Goal: Information Seeking & Learning: Learn about a topic

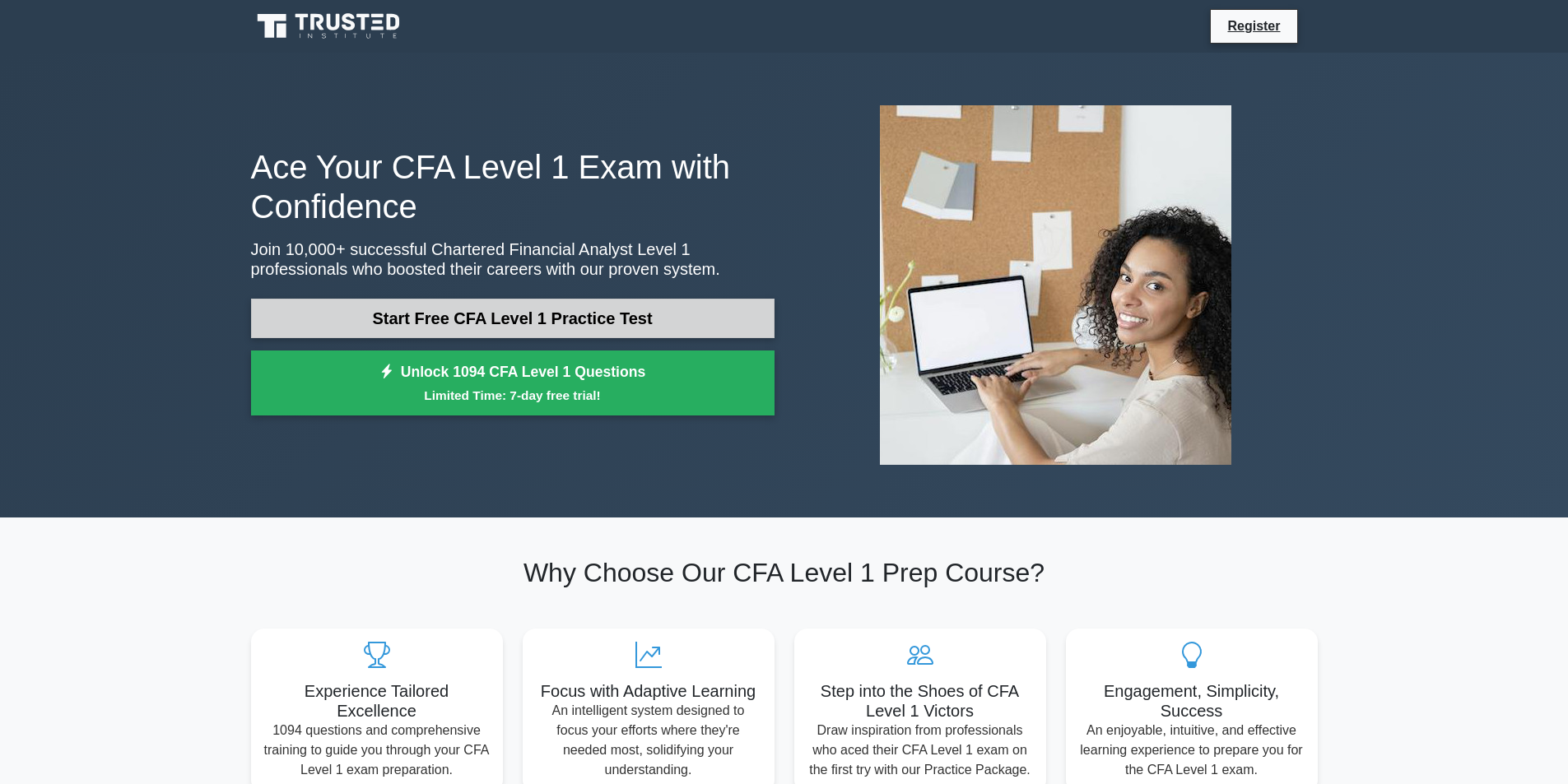
click at [536, 311] on link "Start Free CFA Level 1 Practice Test" at bounding box center [512, 318] width 523 height 40
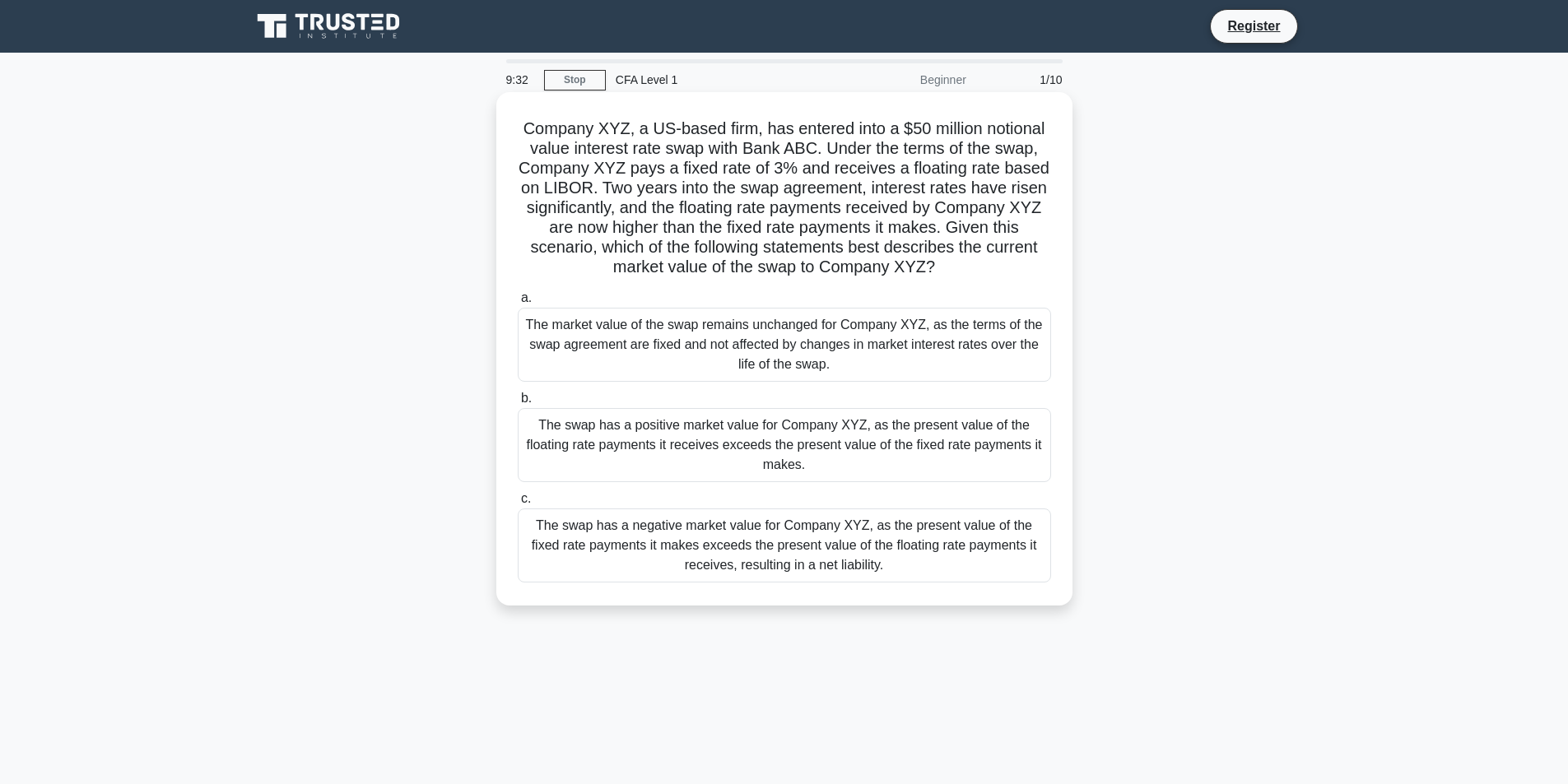
click at [697, 426] on div "The swap has a positive market value for Company XYZ, as the present value of t…" at bounding box center [784, 445] width 533 height 74
click at [517, 404] on input "b. The swap has a positive market value for Company XYZ, as the present value o…" at bounding box center [517, 398] width 0 height 11
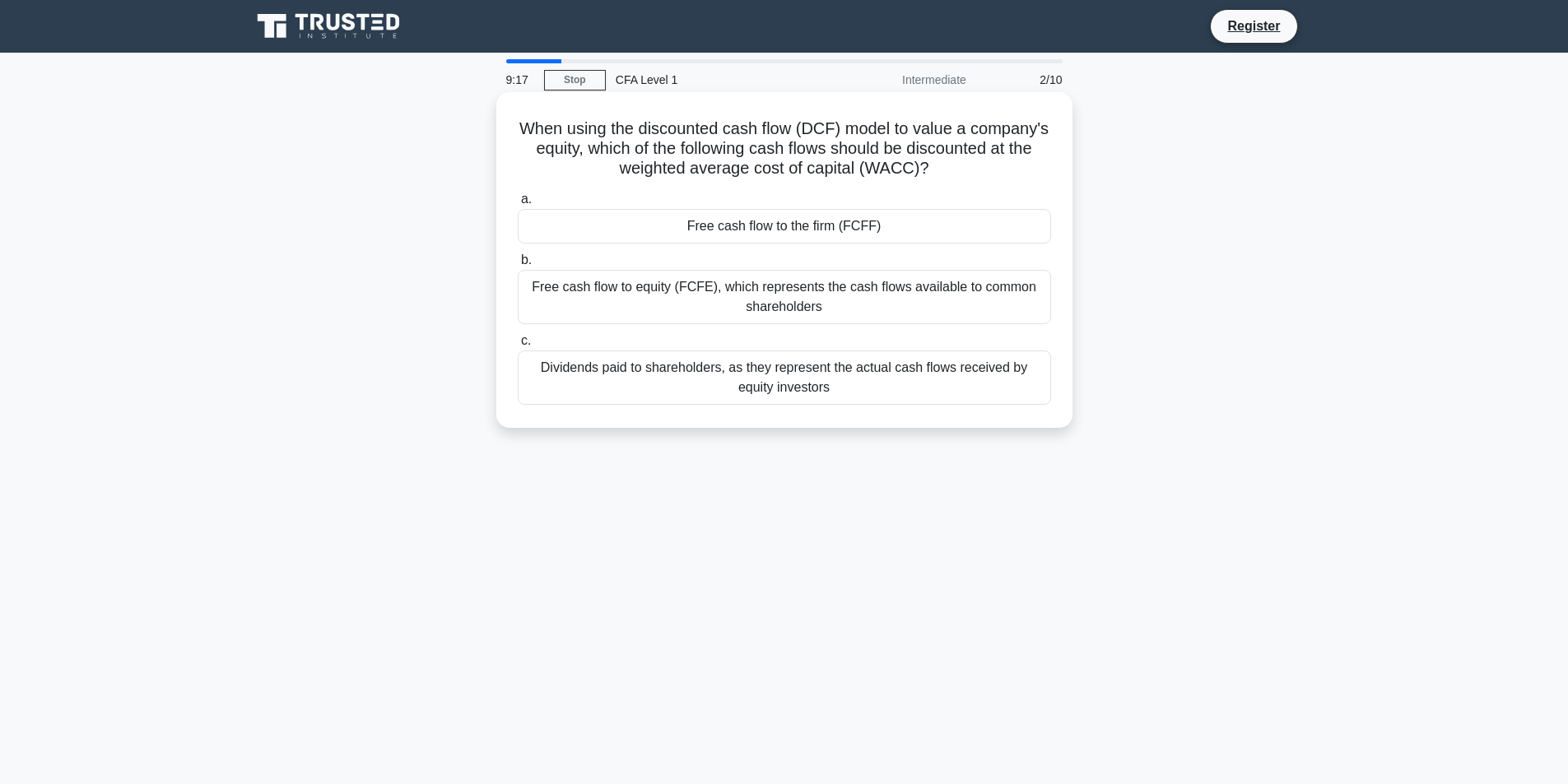
click at [780, 373] on div "Dividends paid to shareholders, as they represent the actual cash flows receive…" at bounding box center [784, 378] width 533 height 55
click at [517, 346] on input "c. Dividends paid to shareholders, as they represent the actual cash flows rece…" at bounding box center [517, 340] width 0 height 11
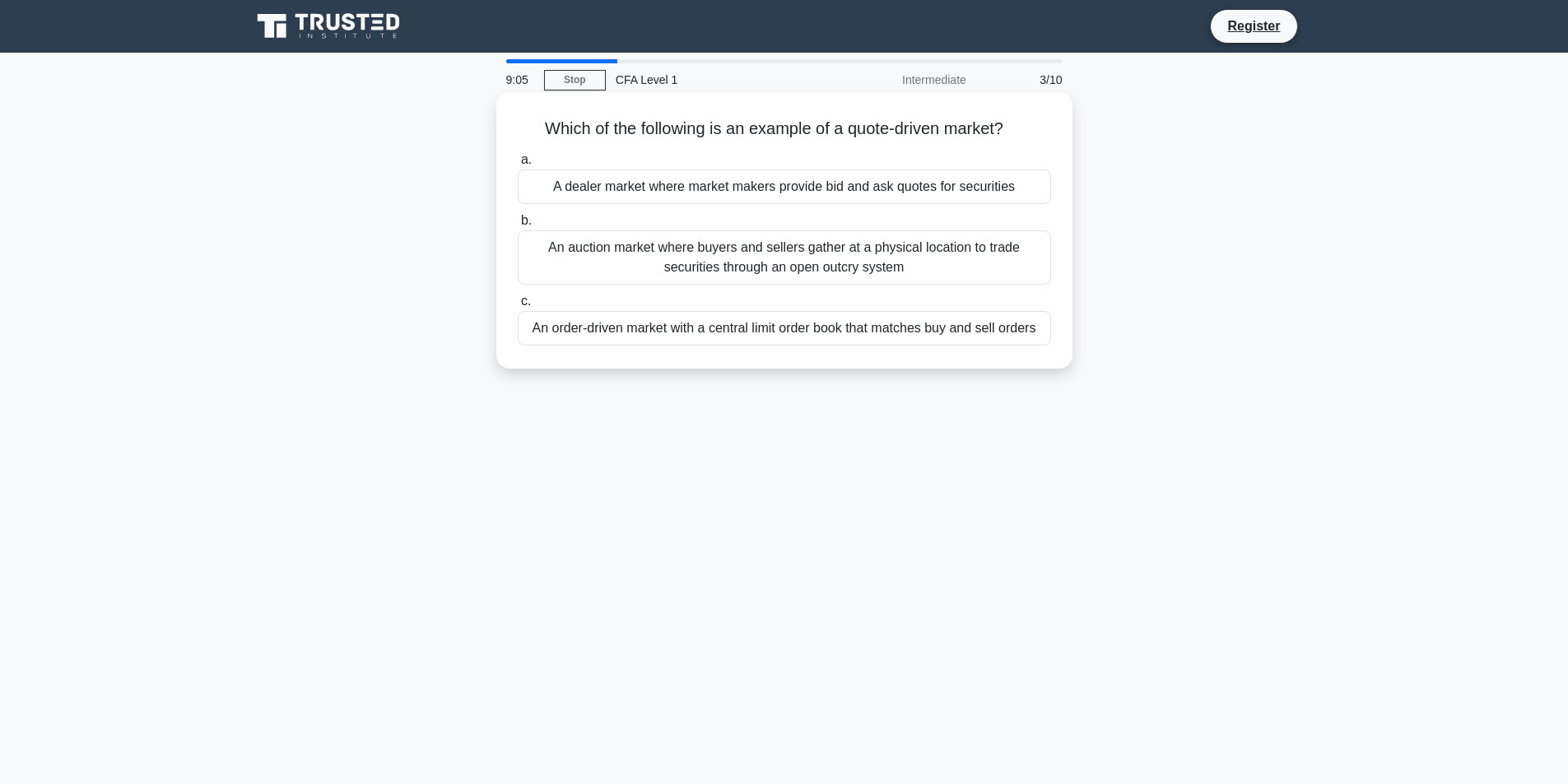
click at [719, 193] on div "A dealer market where market makers provide bid and ask quotes for securities" at bounding box center [784, 187] width 533 height 35
click at [517, 165] on input "a. A dealer market where market makers provide bid and ask quotes for securities" at bounding box center [517, 159] width 0 height 11
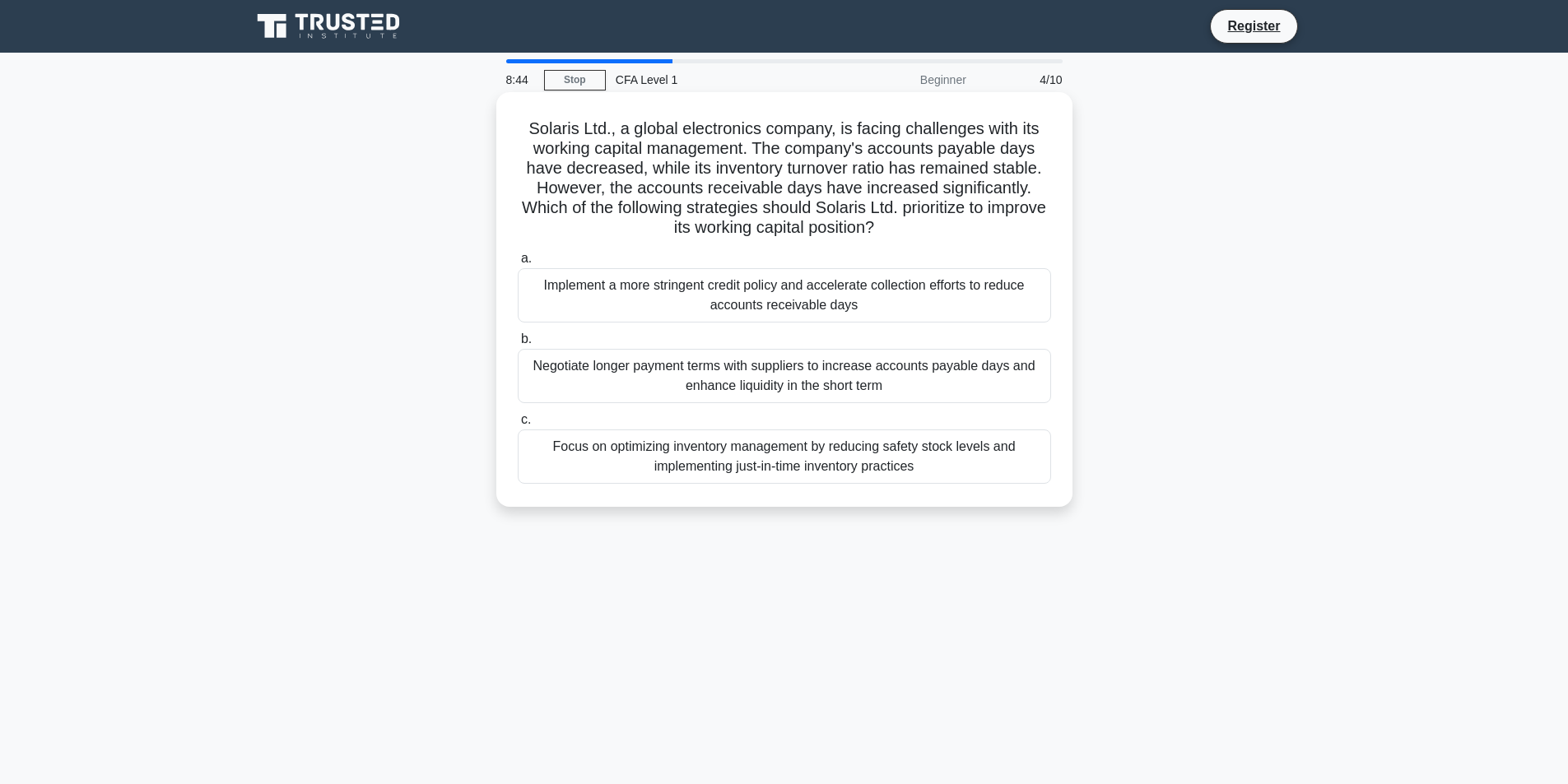
click at [832, 297] on div "Implement a more stringent credit policy and accelerate collection efforts to r…" at bounding box center [784, 296] width 533 height 55
click at [517, 264] on input "a. Implement a more stringent credit policy and accelerate collection efforts t…" at bounding box center [517, 259] width 0 height 11
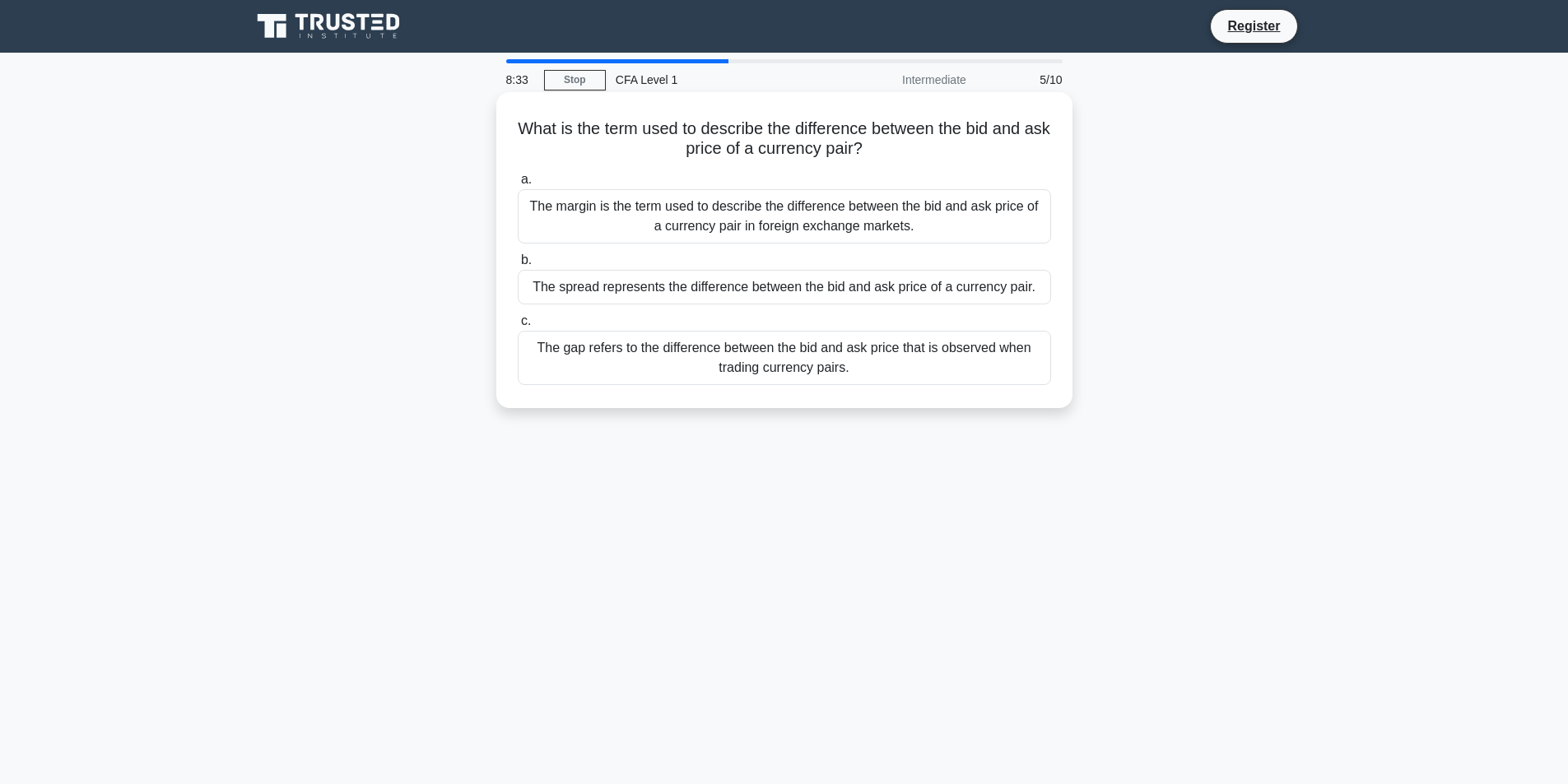
click at [639, 292] on div "The spread represents the difference between the bid and ask price of a currenc…" at bounding box center [784, 287] width 533 height 35
click at [517, 266] on input "b. The spread represents the difference between the bid and ask price of a curr…" at bounding box center [517, 260] width 0 height 11
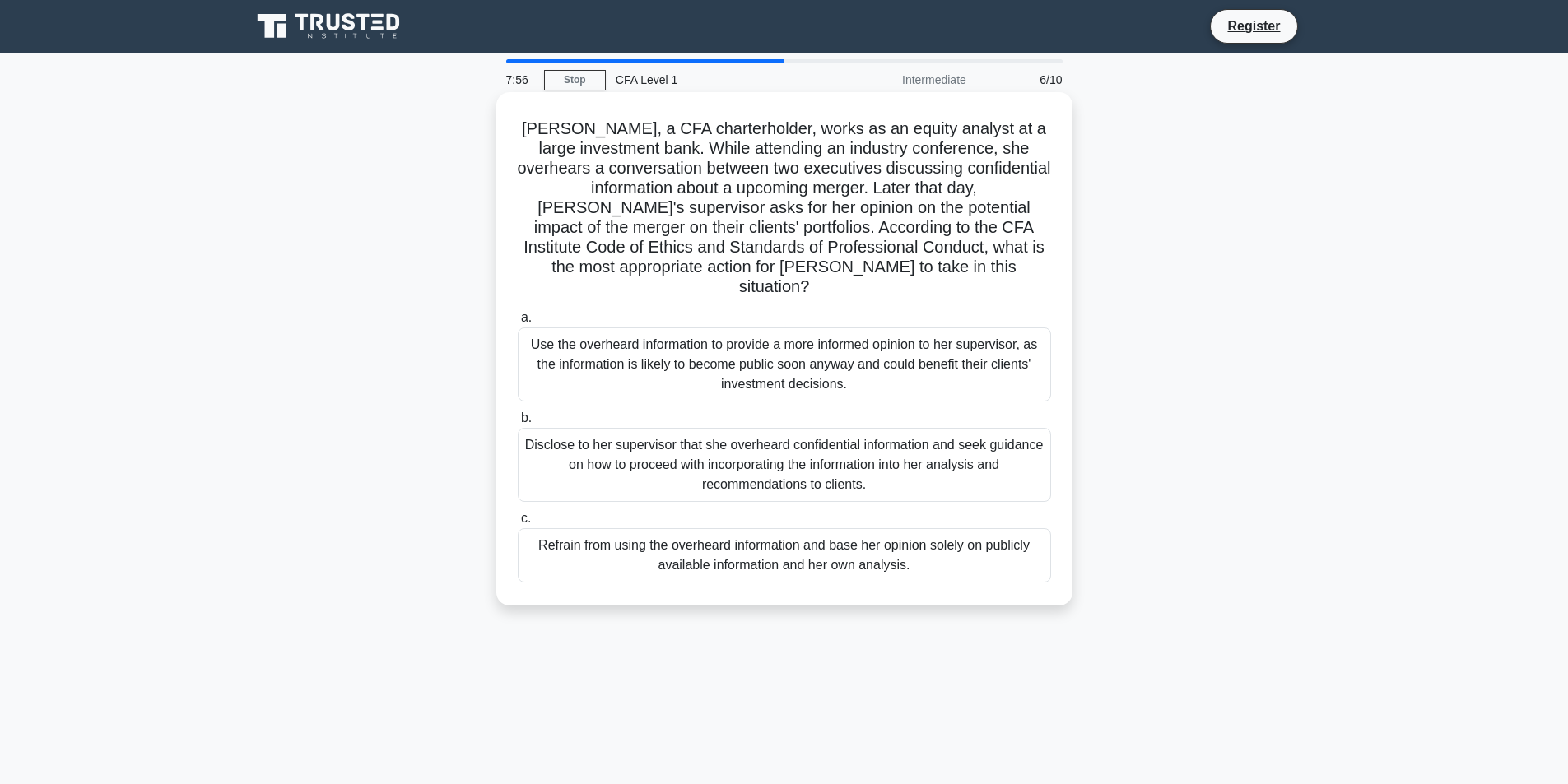
click at [748, 450] on div "Disclose to her supervisor that she overheard confidential information and seek…" at bounding box center [784, 465] width 533 height 74
click at [517, 424] on input "b. Disclose to her supervisor that she overheard confidential information and s…" at bounding box center [517, 418] width 0 height 11
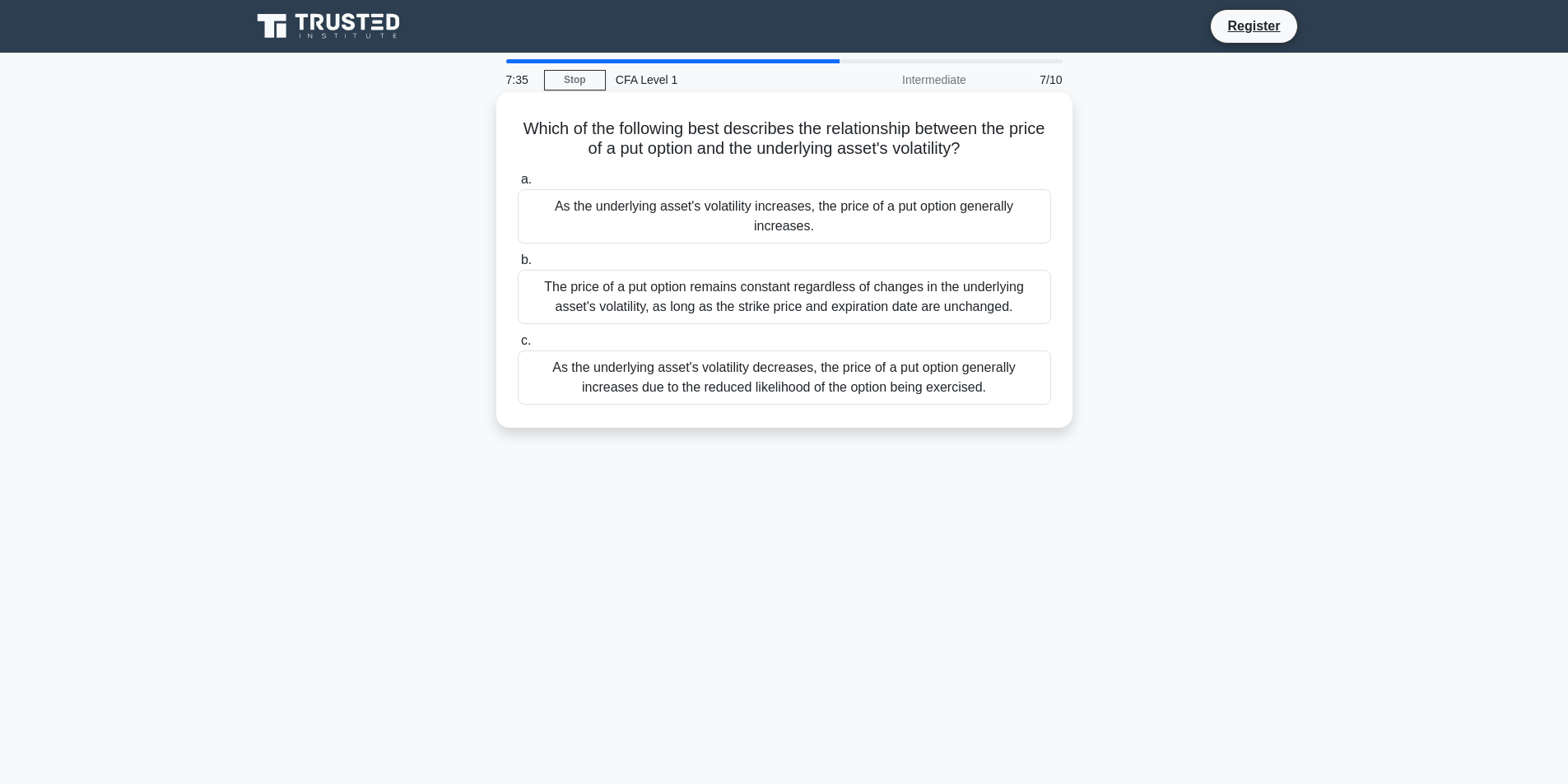
click at [746, 212] on div "As the underlying asset's volatility increases, the price of a put option gener…" at bounding box center [784, 216] width 533 height 55
click at [517, 185] on input "a. As the underlying asset's volatility increases, the price of a put option ge…" at bounding box center [517, 179] width 0 height 11
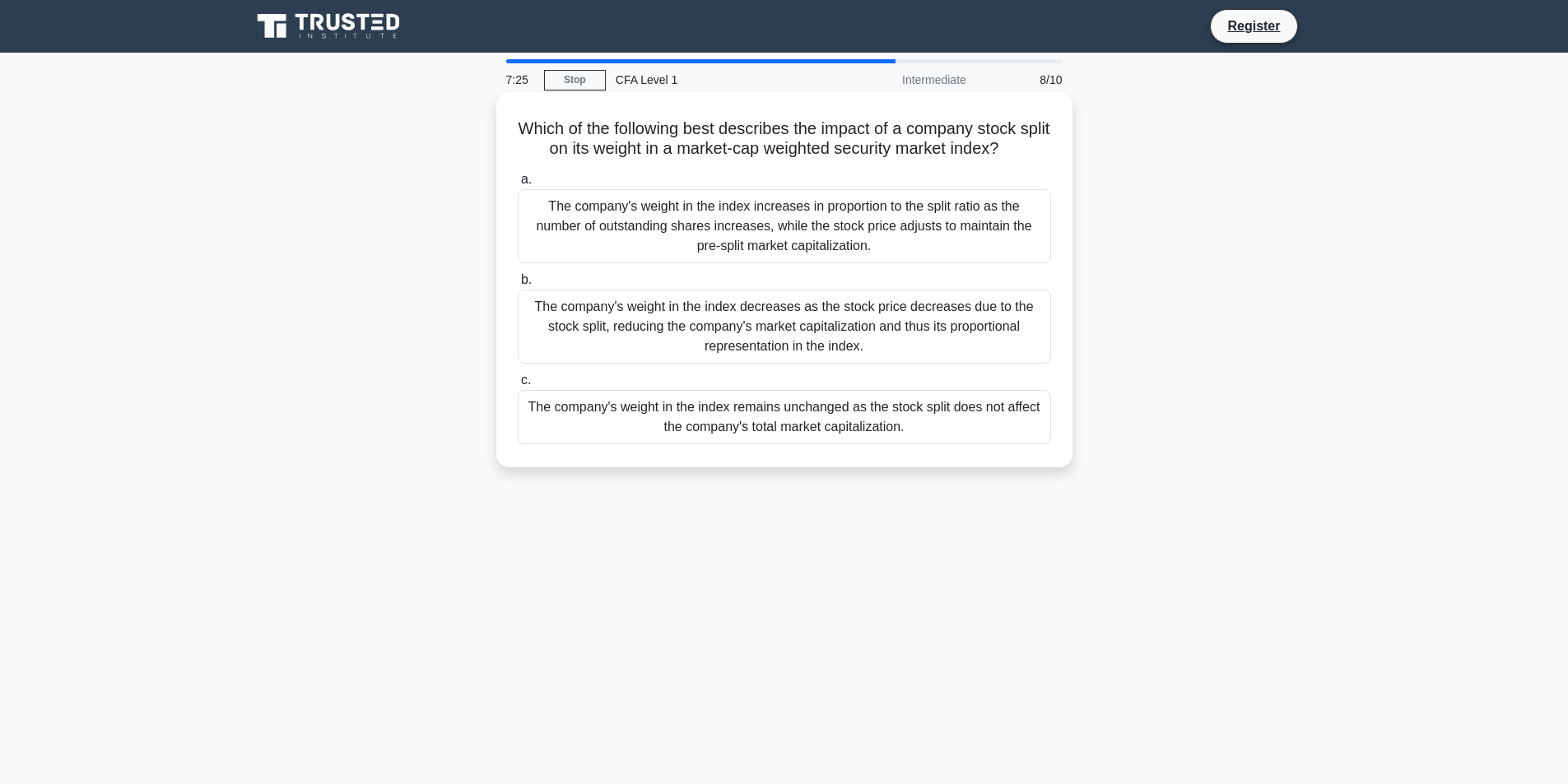
click at [635, 304] on div "The company's weight in the index decreases as the stock price decreases due to…" at bounding box center [784, 327] width 533 height 74
click at [517, 286] on input "b. The company's weight in the index decreases as the stock price decreases due…" at bounding box center [517, 280] width 0 height 11
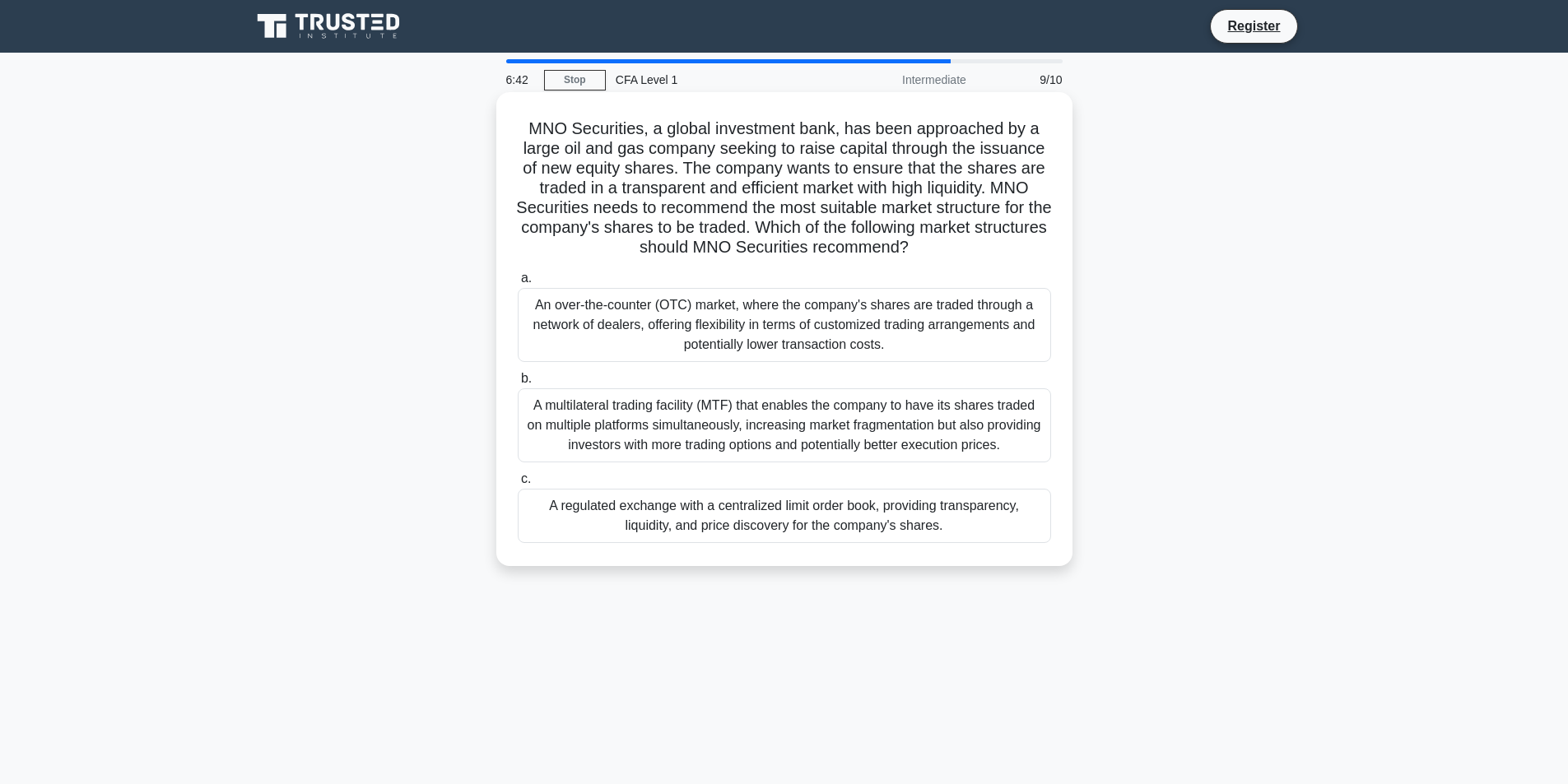
click at [644, 424] on div "A multilateral trading facility (MTF) that enables the company to have its shar…" at bounding box center [784, 425] width 533 height 74
click at [517, 384] on input "b. A multilateral trading facility (MTF) that enables the company to have its s…" at bounding box center [517, 378] width 0 height 11
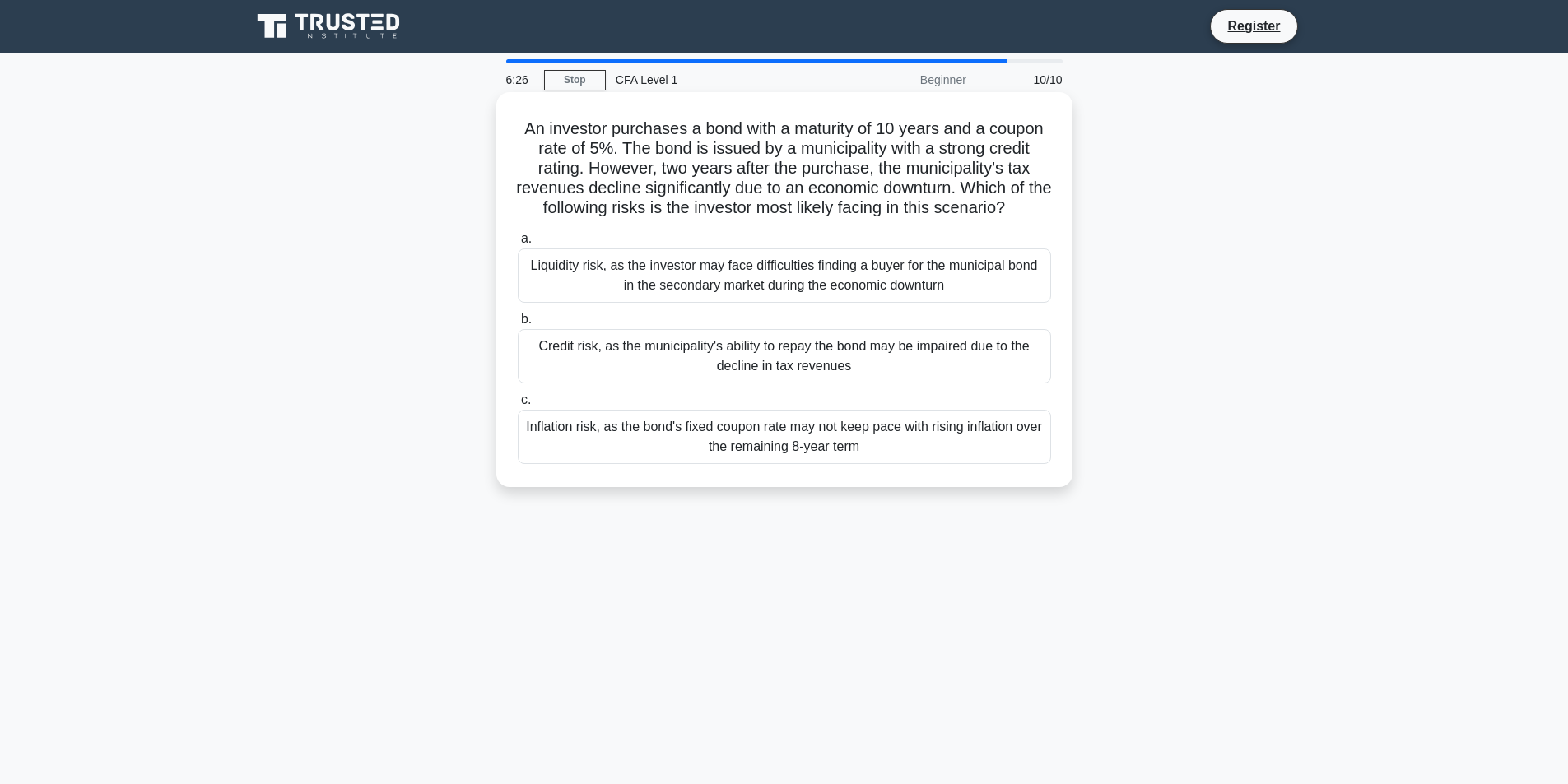
click at [903, 344] on div "Credit risk, as the municipality's ability to repay the bond may be impaired du…" at bounding box center [784, 356] width 533 height 55
click at [517, 325] on input "b. Credit risk, as the municipality's ability to repay the bond may be impaired…" at bounding box center [517, 319] width 0 height 11
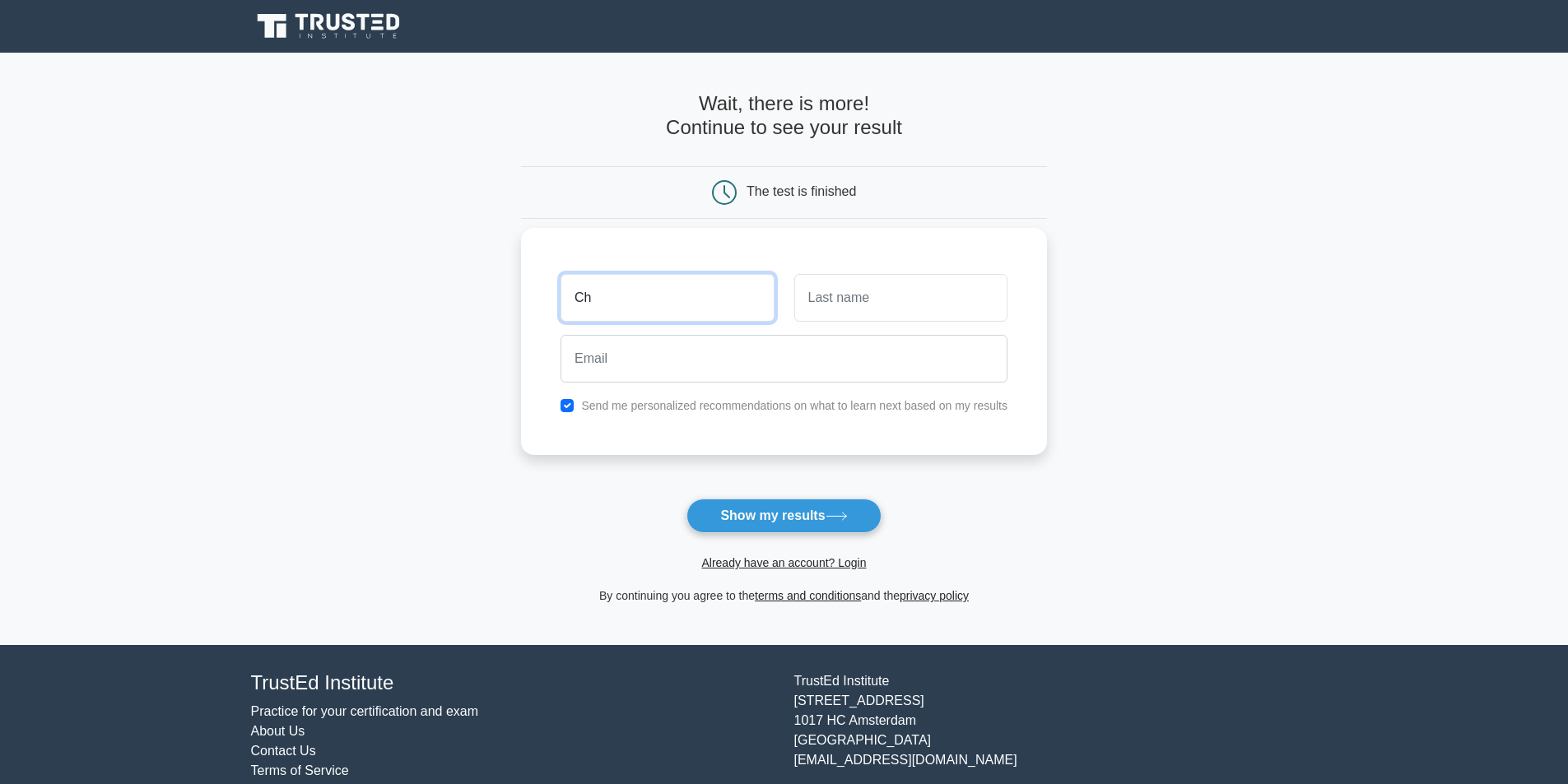
click at [687, 287] on input "Ch" at bounding box center [667, 298] width 213 height 48
type input "[PERSON_NAME]"
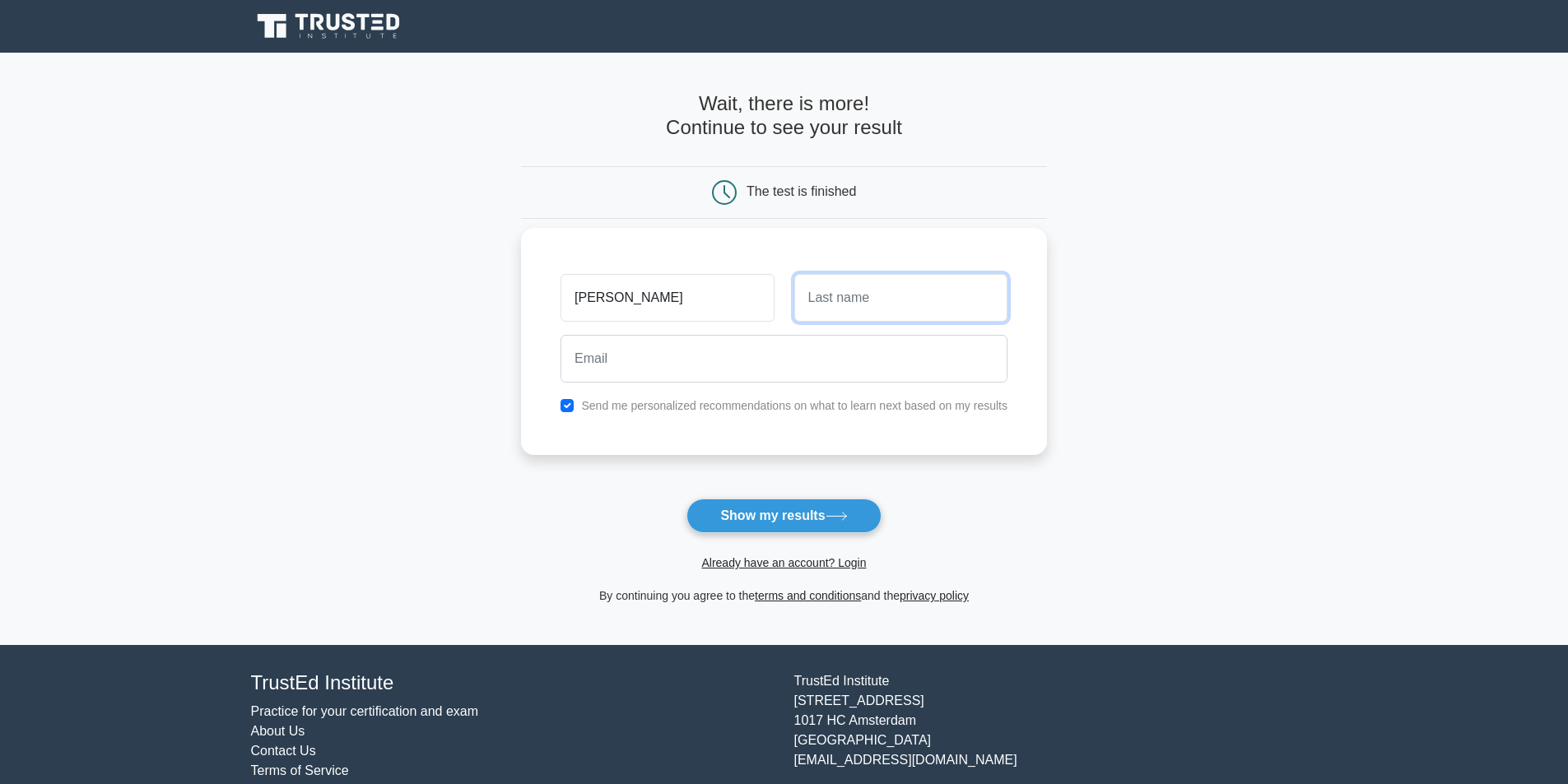
click at [870, 315] on input "text" at bounding box center [901, 298] width 213 height 48
type input "Legault"
click at [715, 390] on div "Charlemagne Legault Send me personalized recommendations on what to learn next …" at bounding box center [784, 341] width 526 height 227
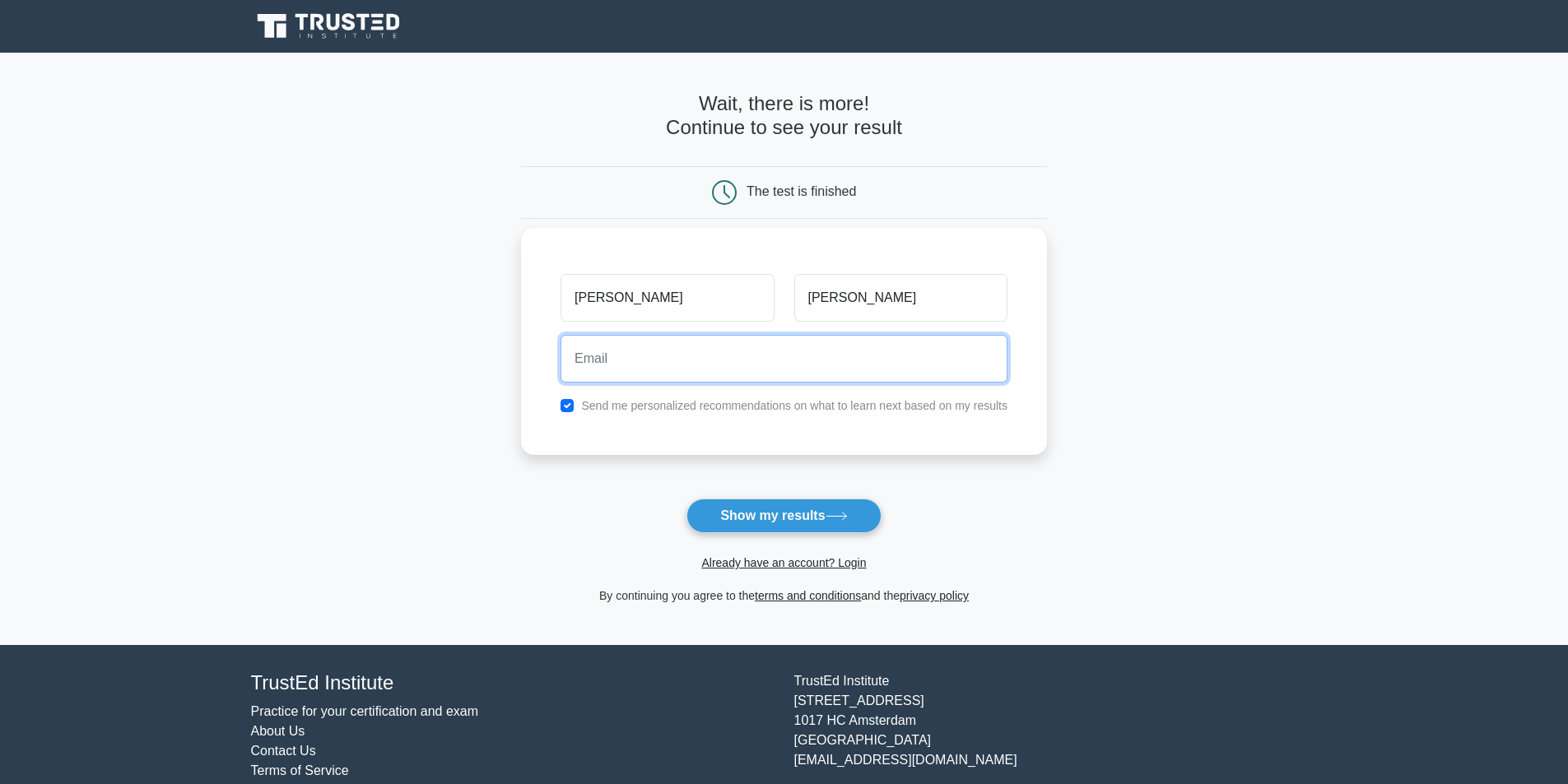
click at [718, 350] on input "email" at bounding box center [784, 359] width 447 height 48
type input "magne2000@icloud.com"
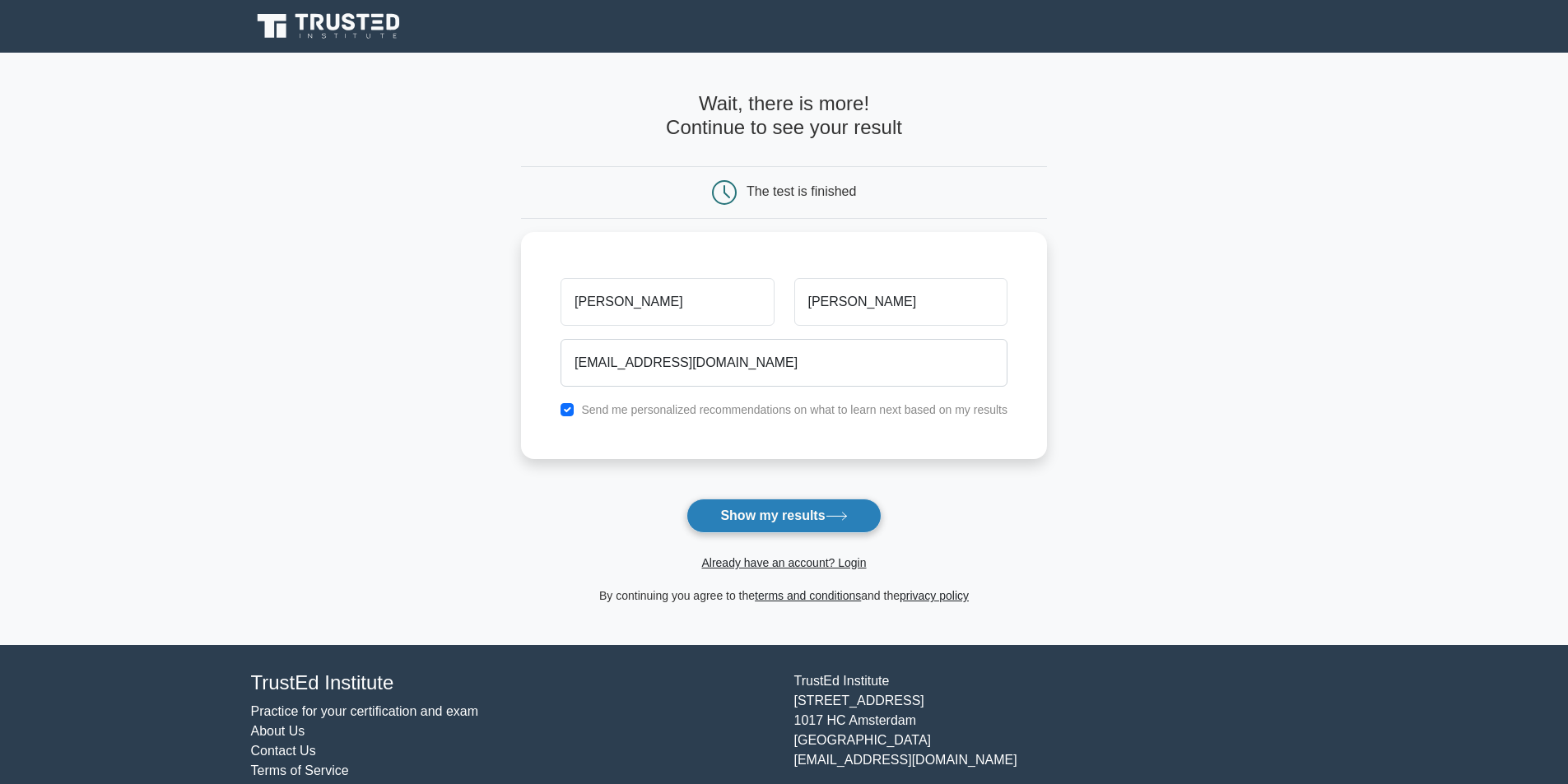
click at [756, 513] on button "Show my results" at bounding box center [784, 516] width 194 height 35
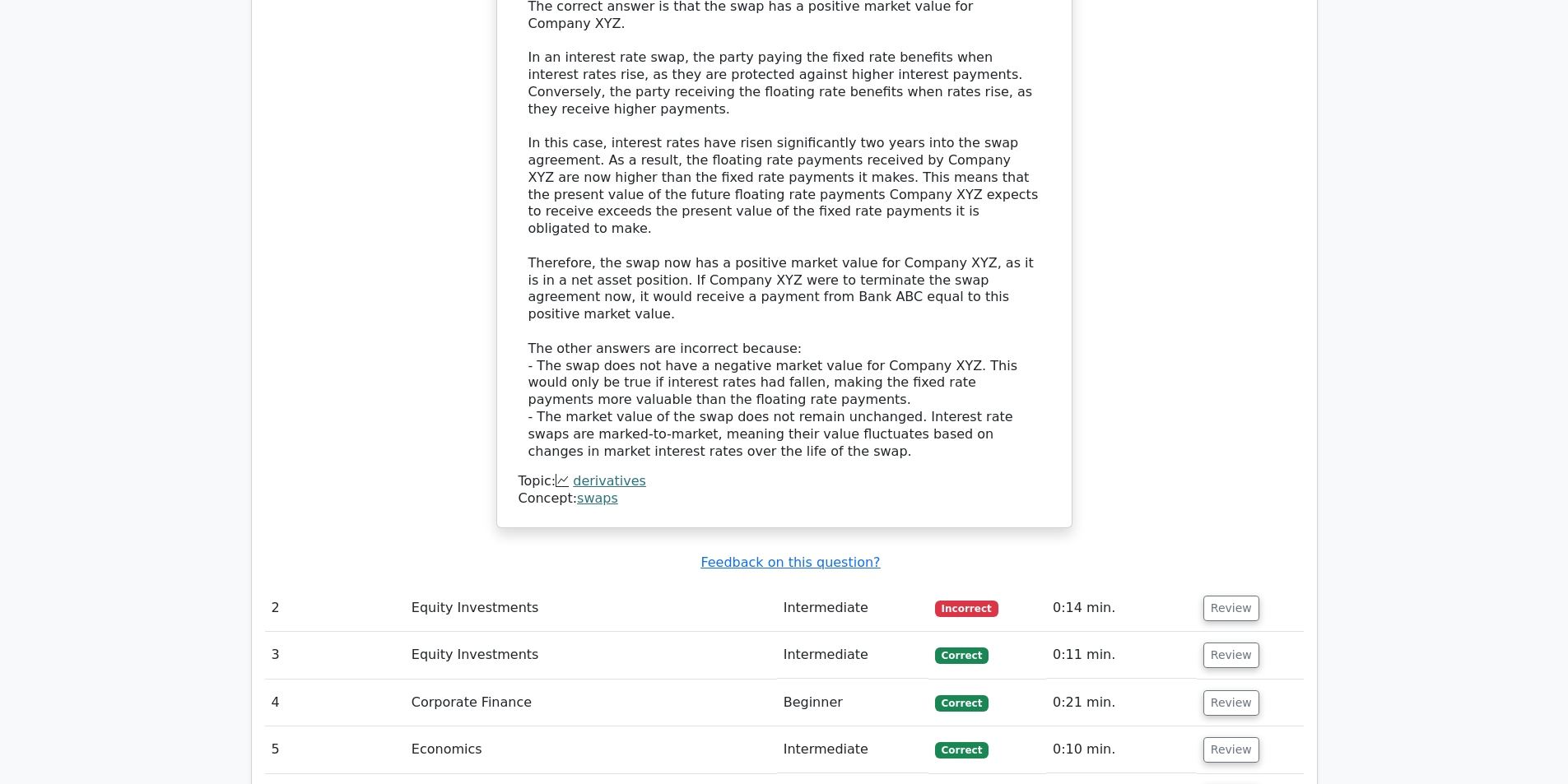
scroll to position [1974, 0]
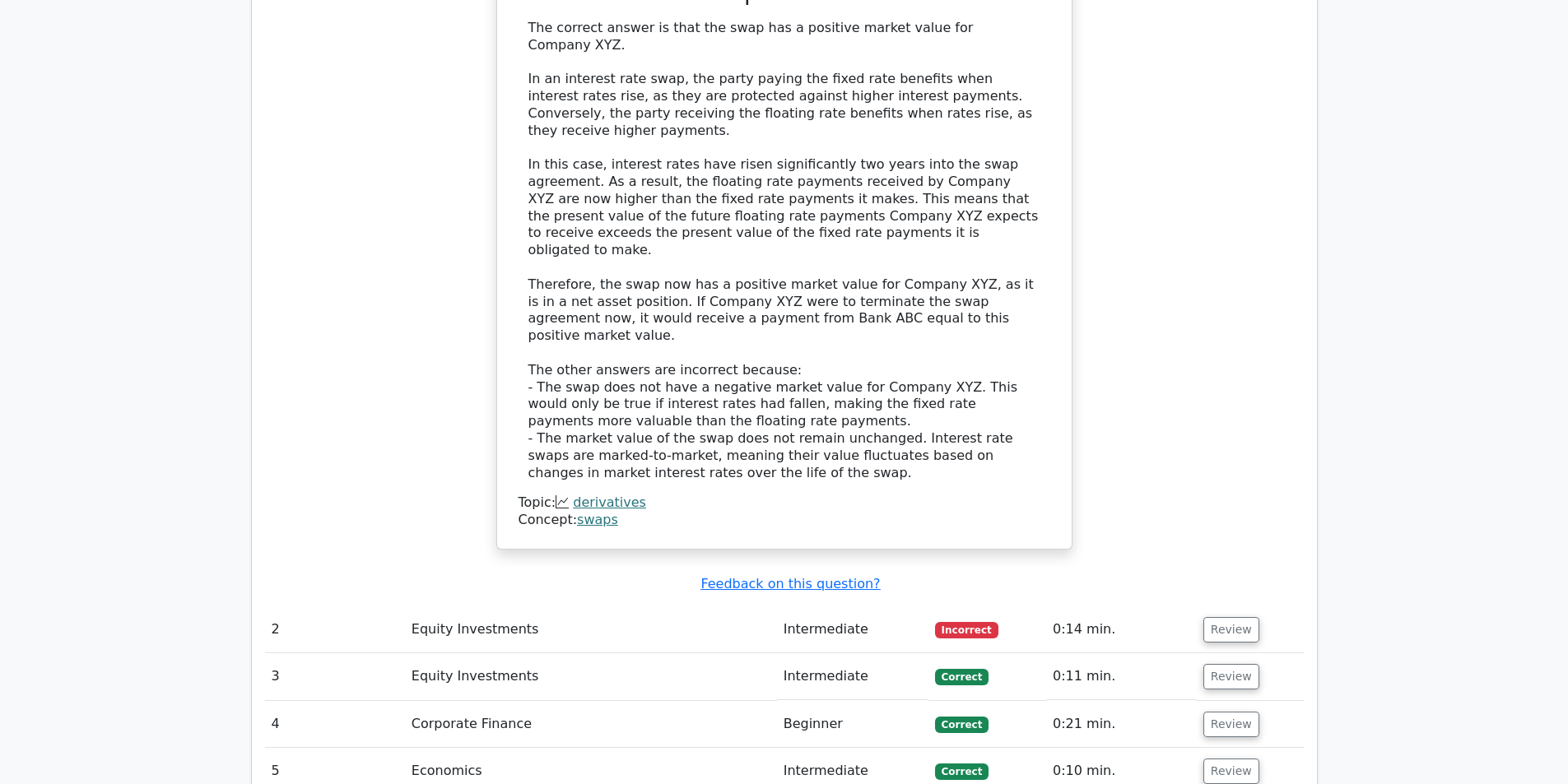
click at [502, 606] on td "Equity Investments" at bounding box center [591, 630] width 372 height 47
click at [1203, 617] on button "Review" at bounding box center [1232, 630] width 56 height 26
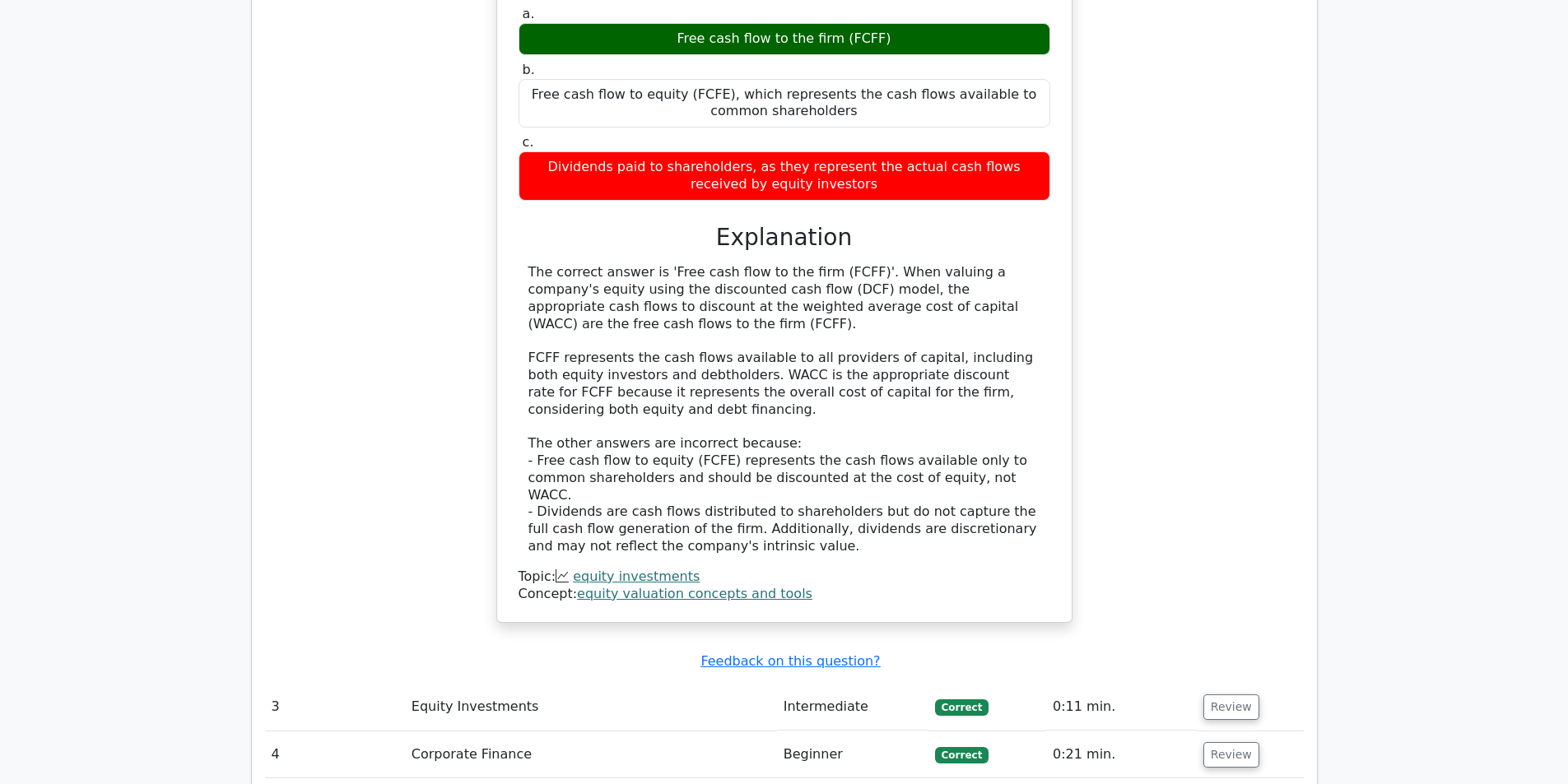
scroll to position [2715, 0]
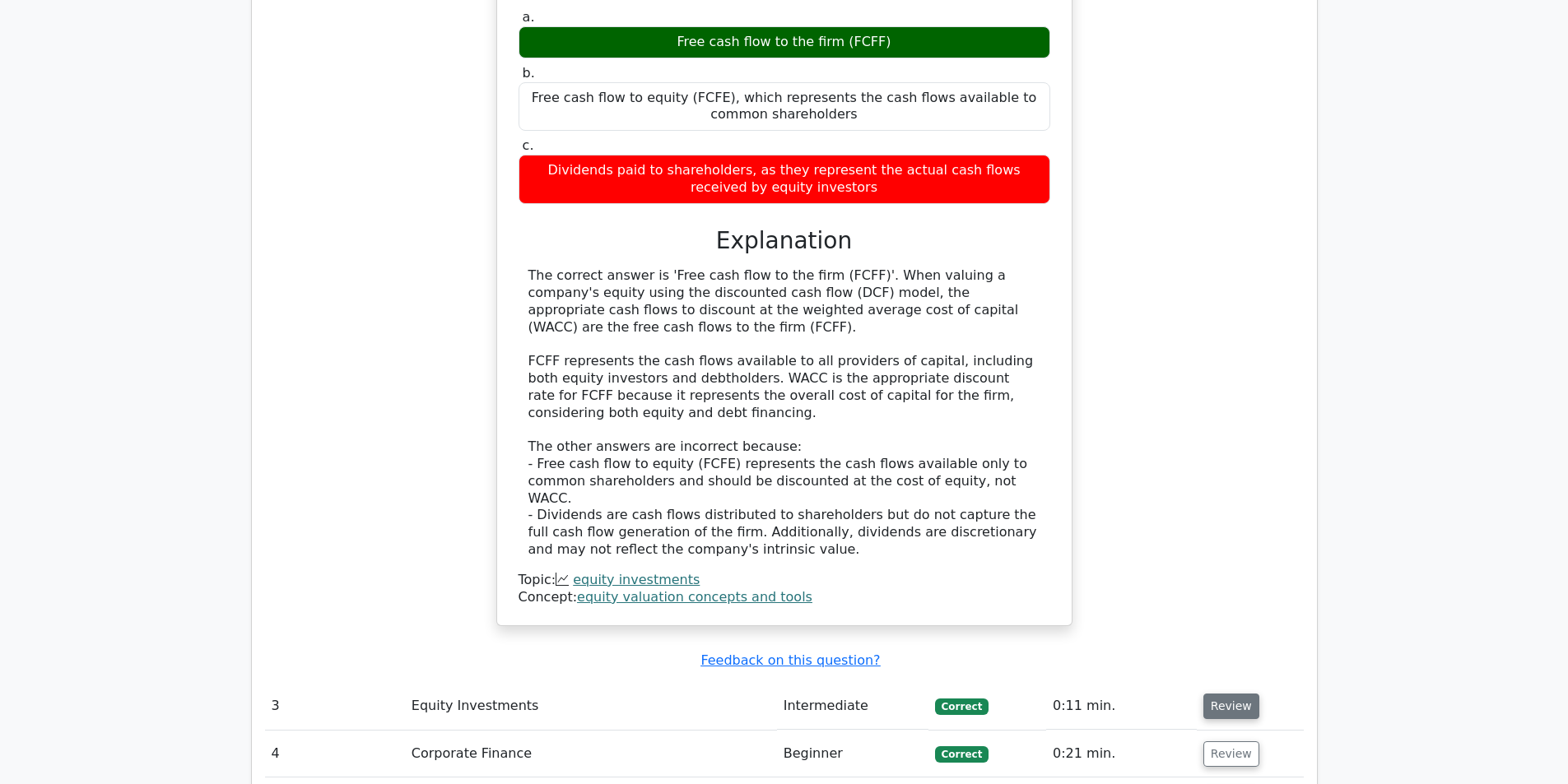
click at [1238, 694] on button "Review" at bounding box center [1232, 706] width 56 height 26
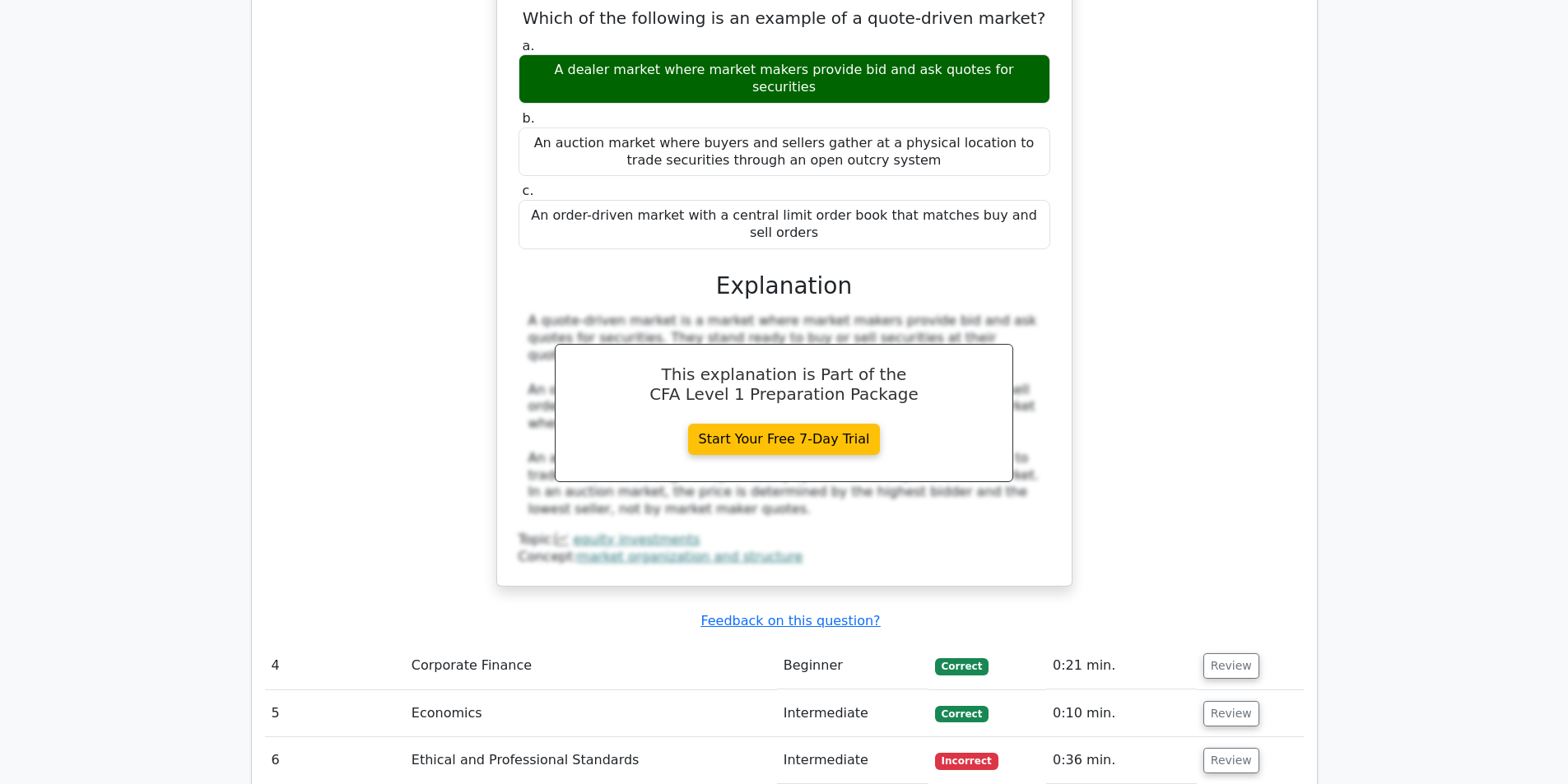
scroll to position [3456, 0]
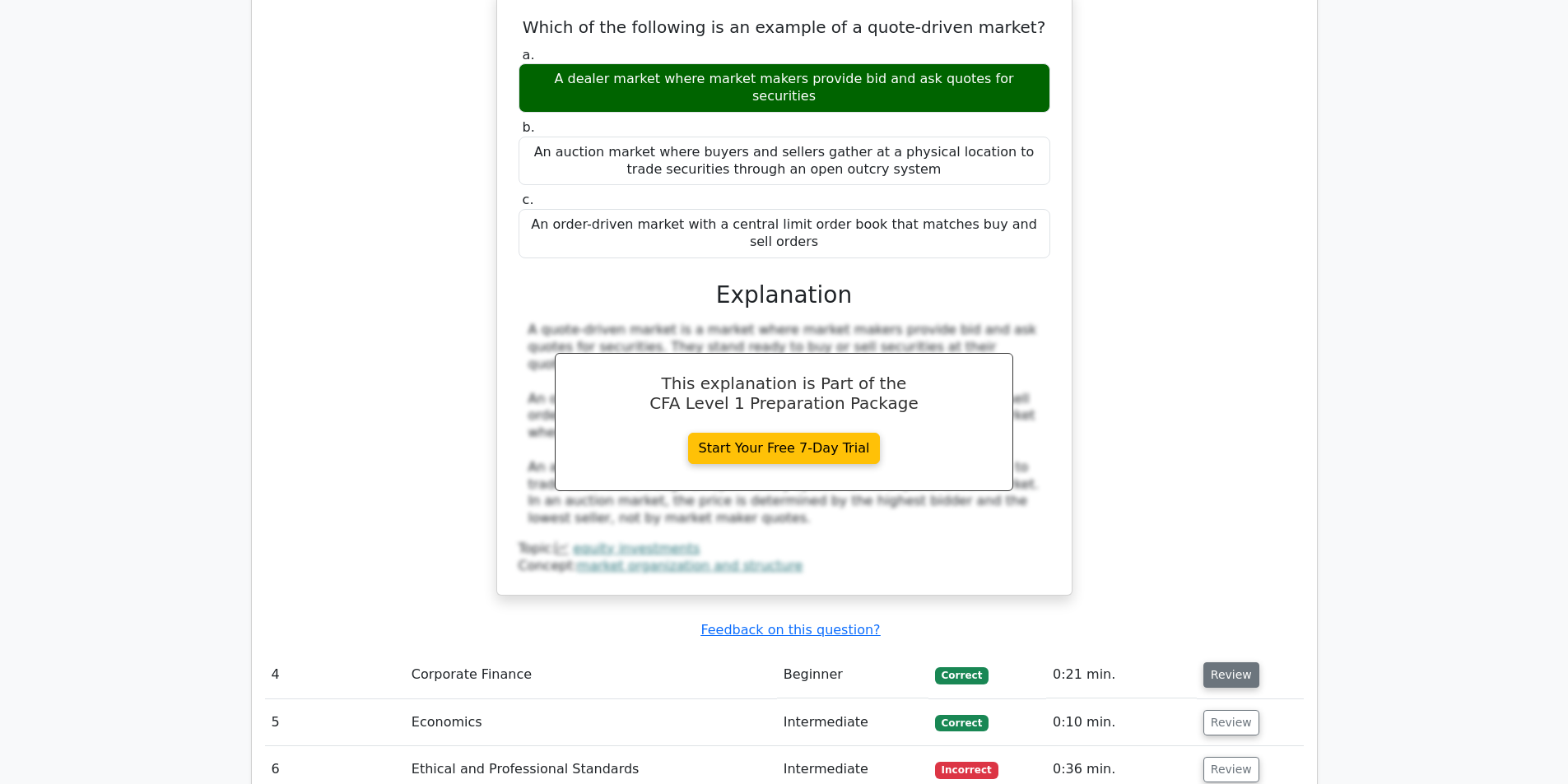
click at [1216, 663] on button "Review" at bounding box center [1232, 675] width 56 height 26
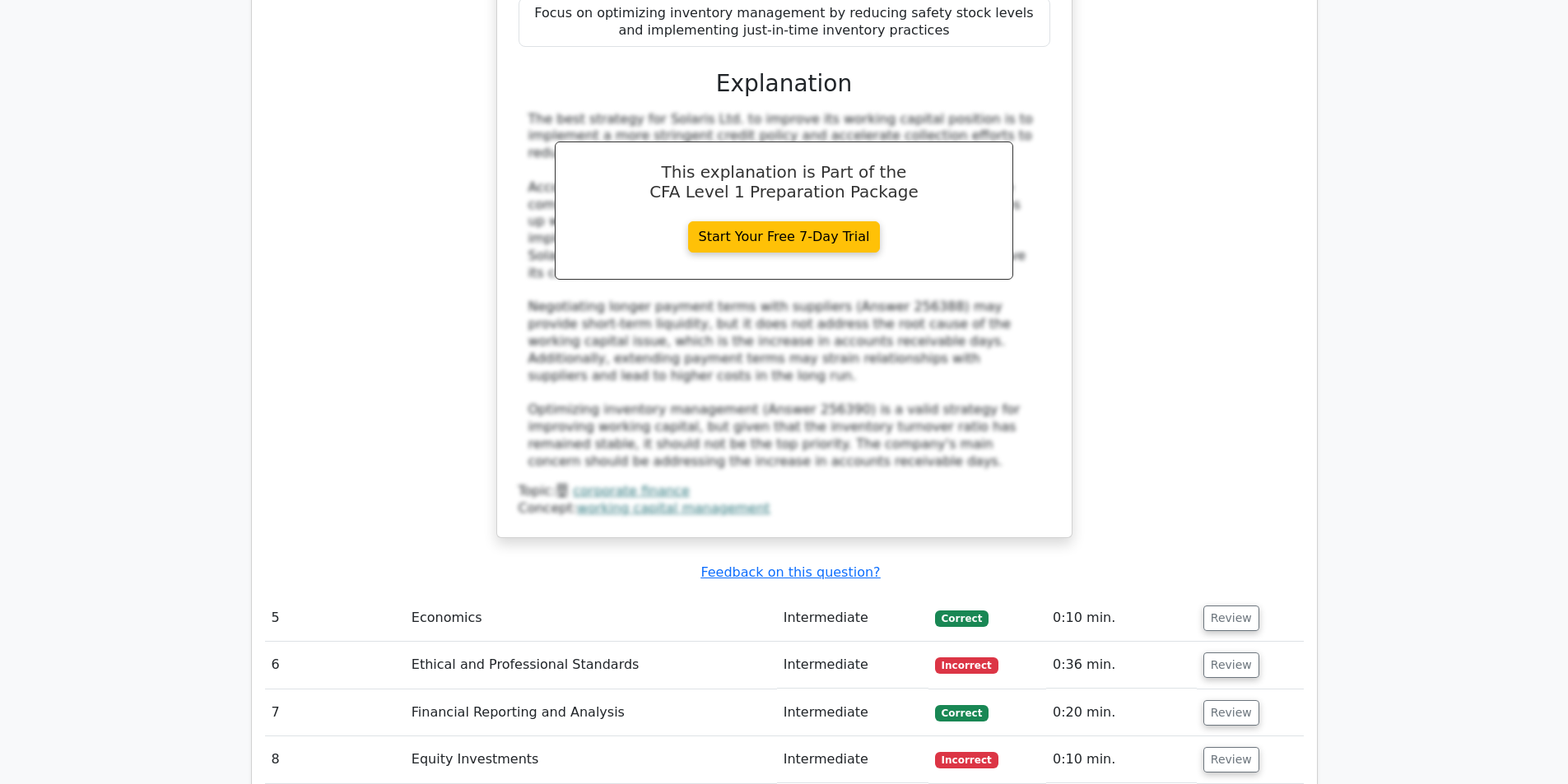
scroll to position [4525, 0]
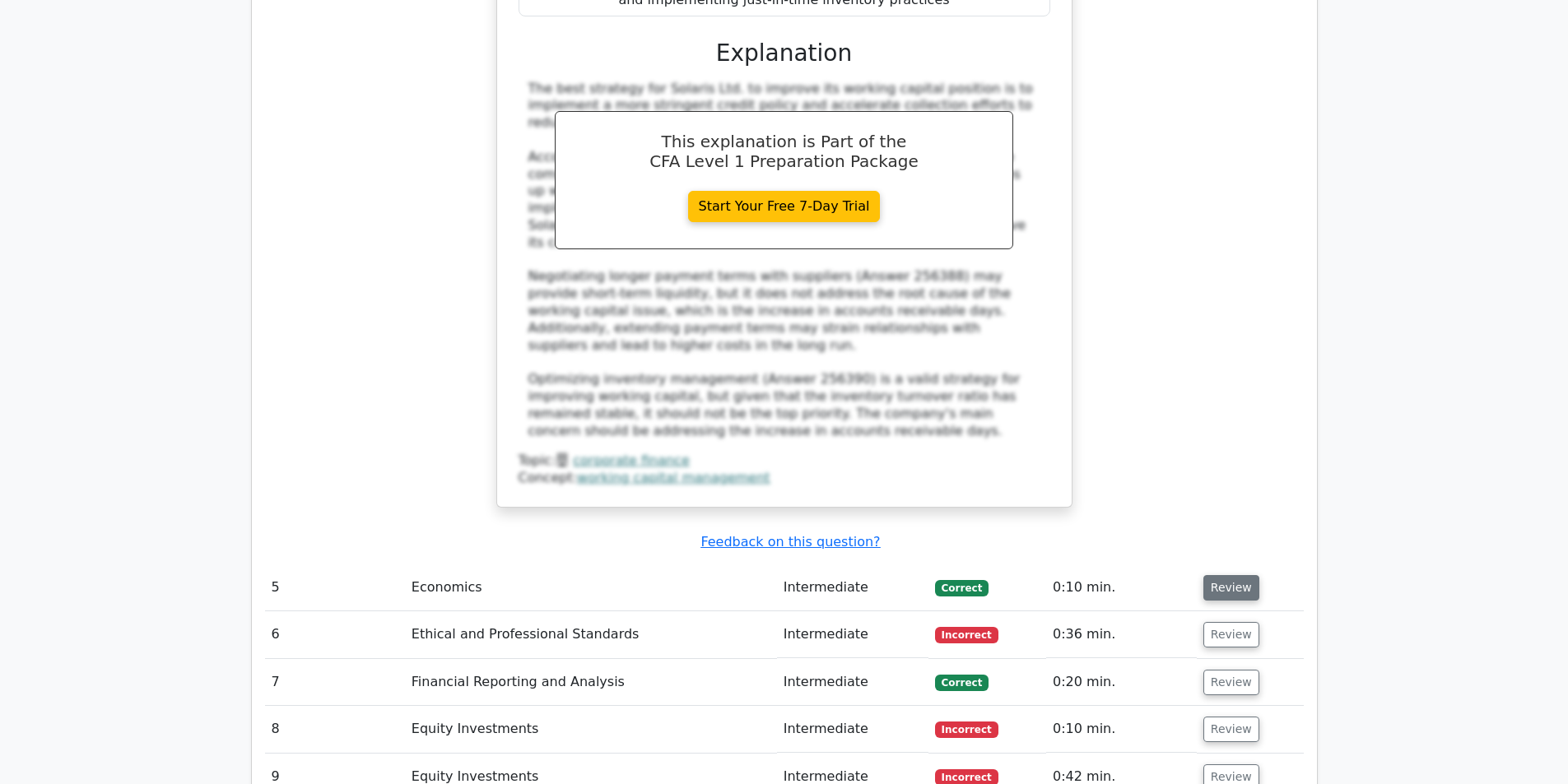
click at [1210, 575] on button "Review" at bounding box center [1232, 587] width 56 height 26
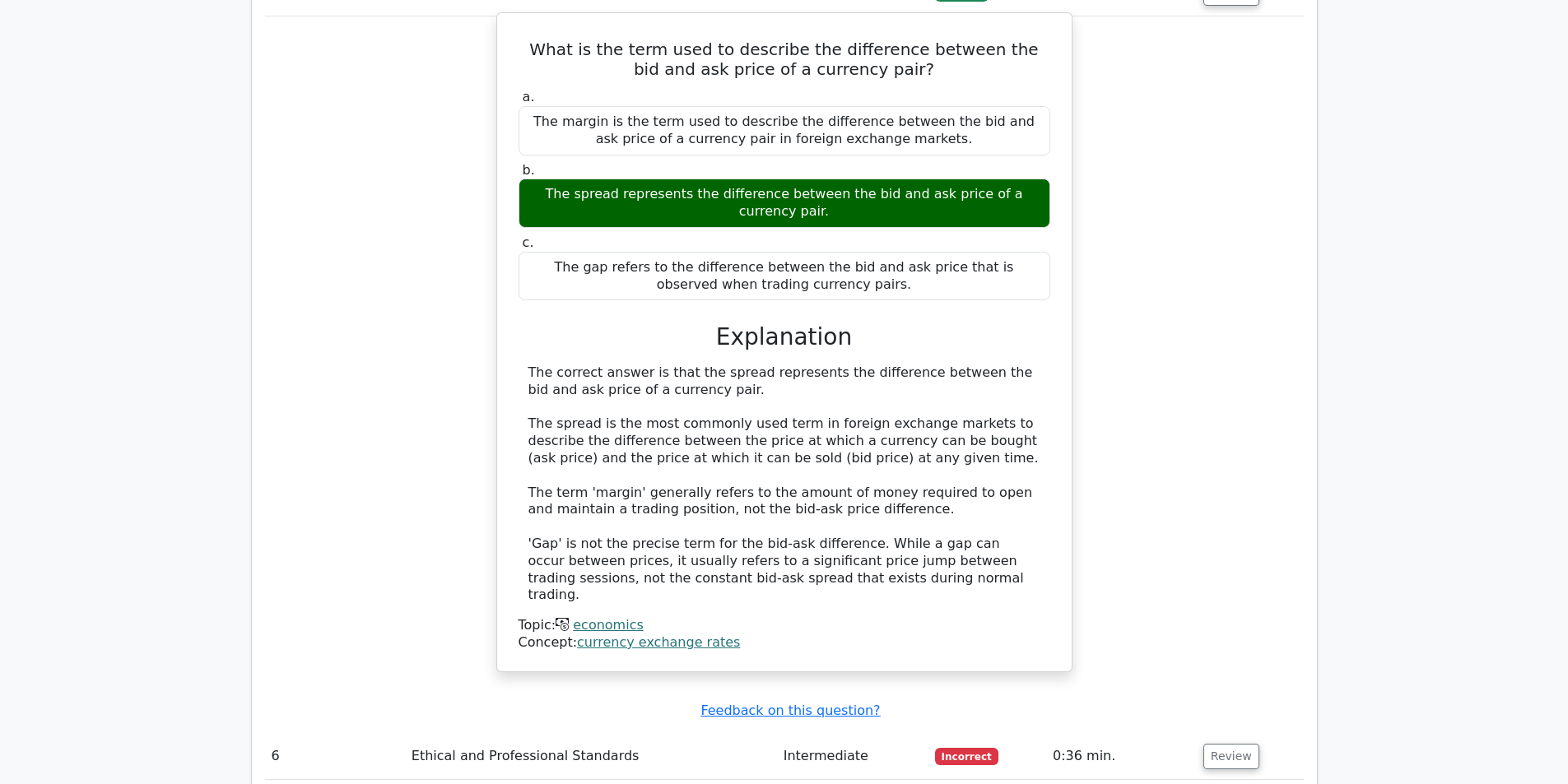
scroll to position [5183, 0]
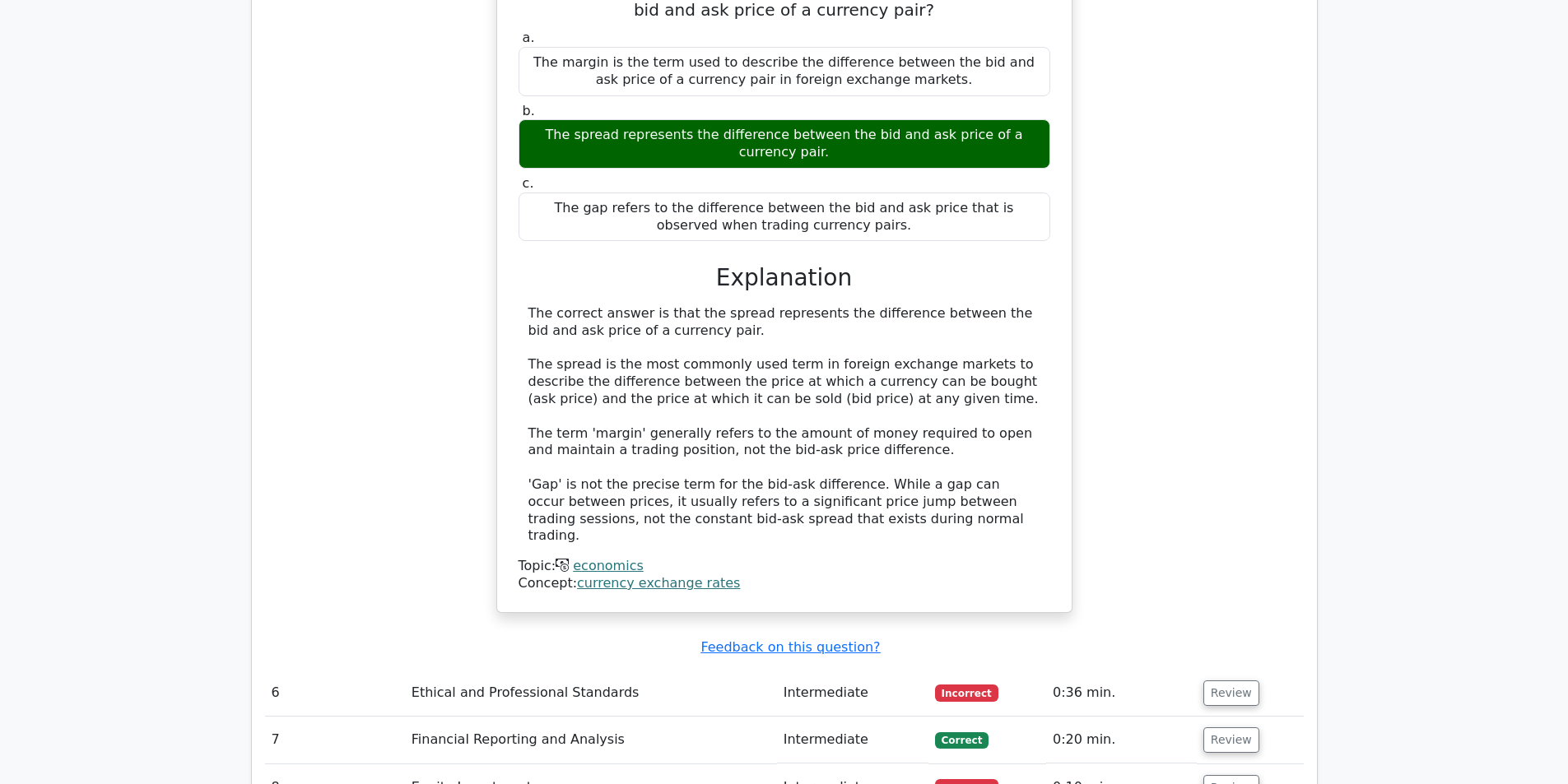
click at [1235, 670] on td "Review" at bounding box center [1250, 693] width 107 height 47
click at [1222, 681] on button "Review" at bounding box center [1232, 693] width 56 height 26
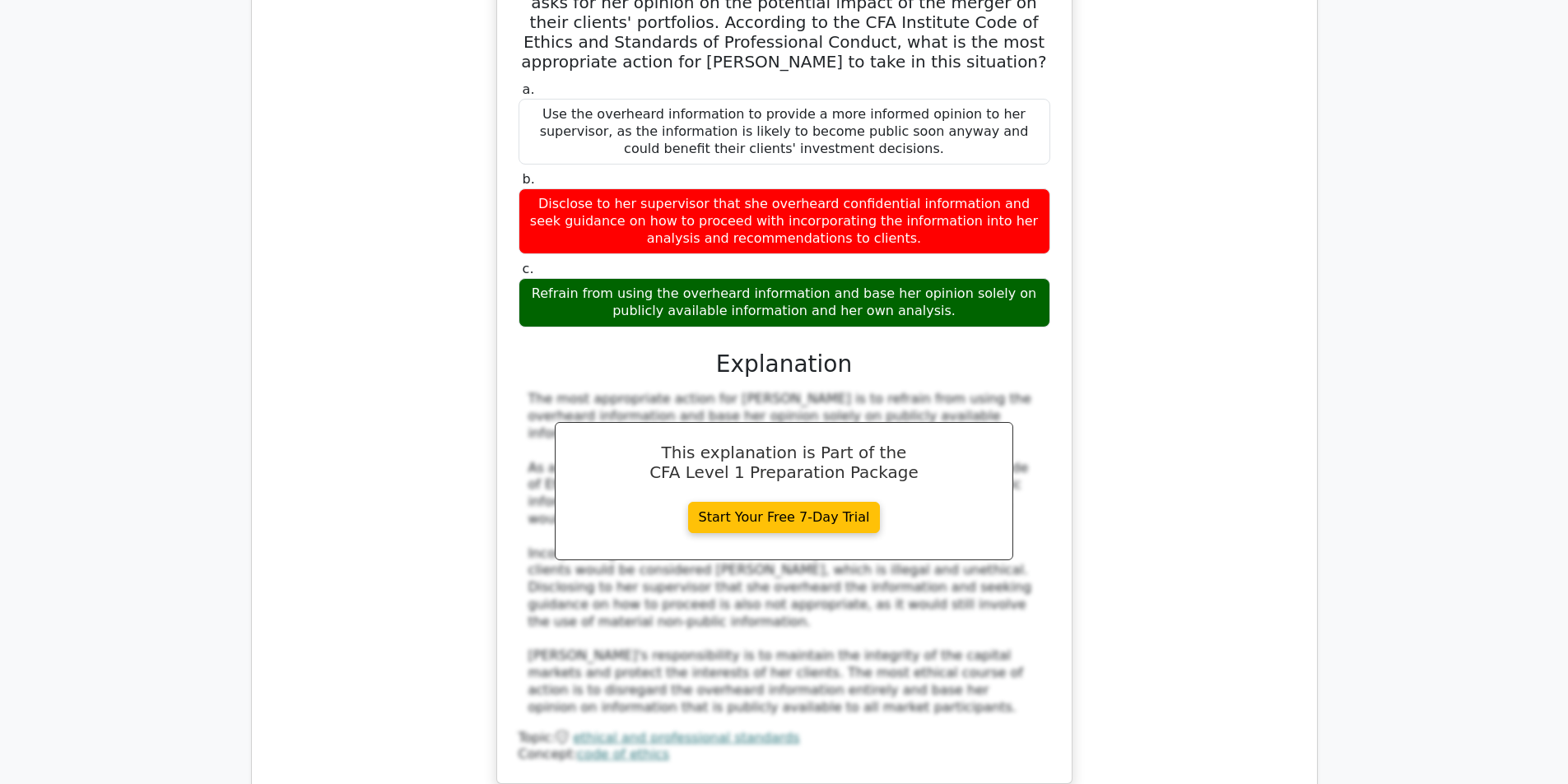
scroll to position [6170, 0]
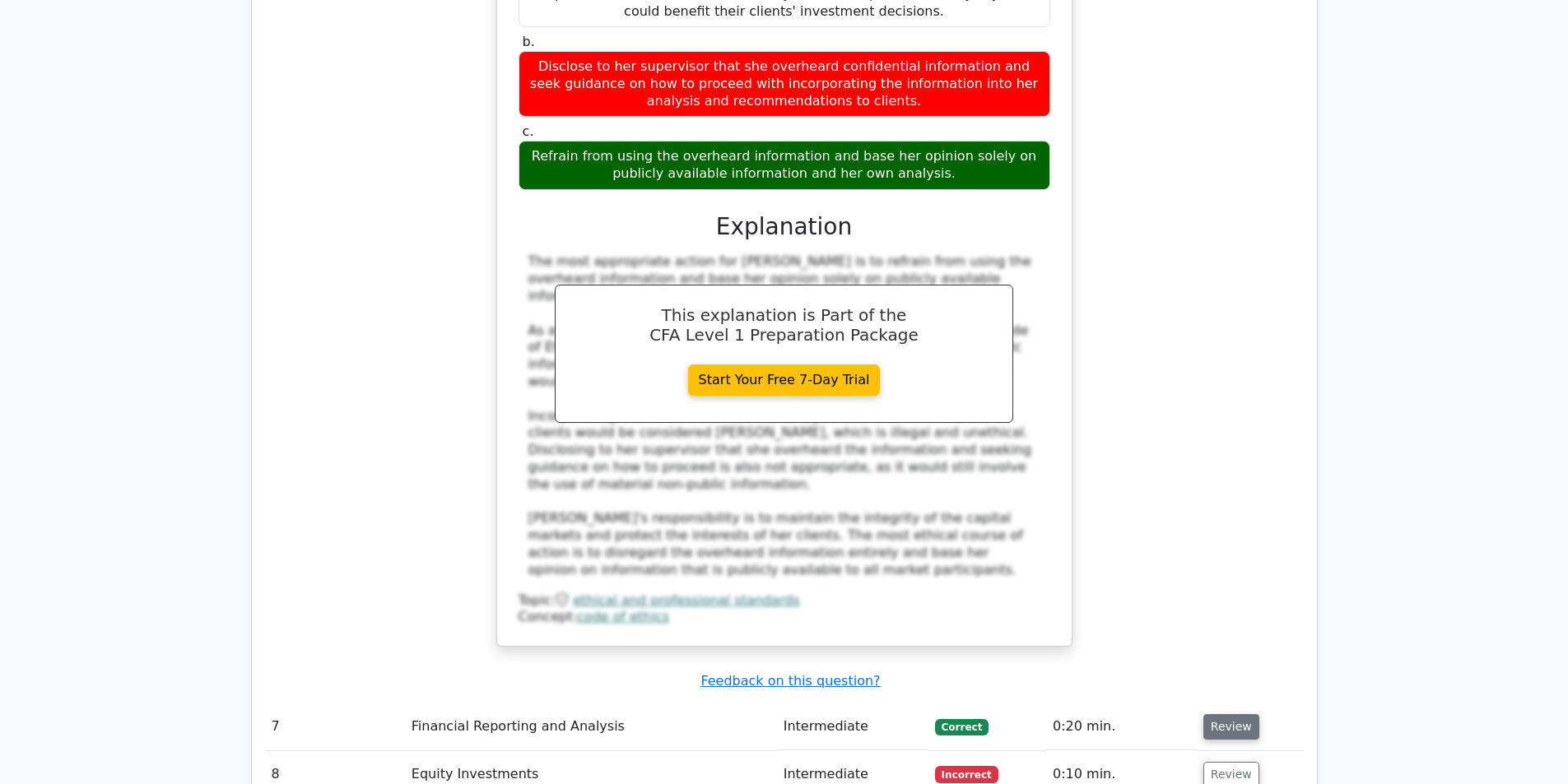
click at [1208, 714] on button "Review" at bounding box center [1232, 726] width 56 height 26
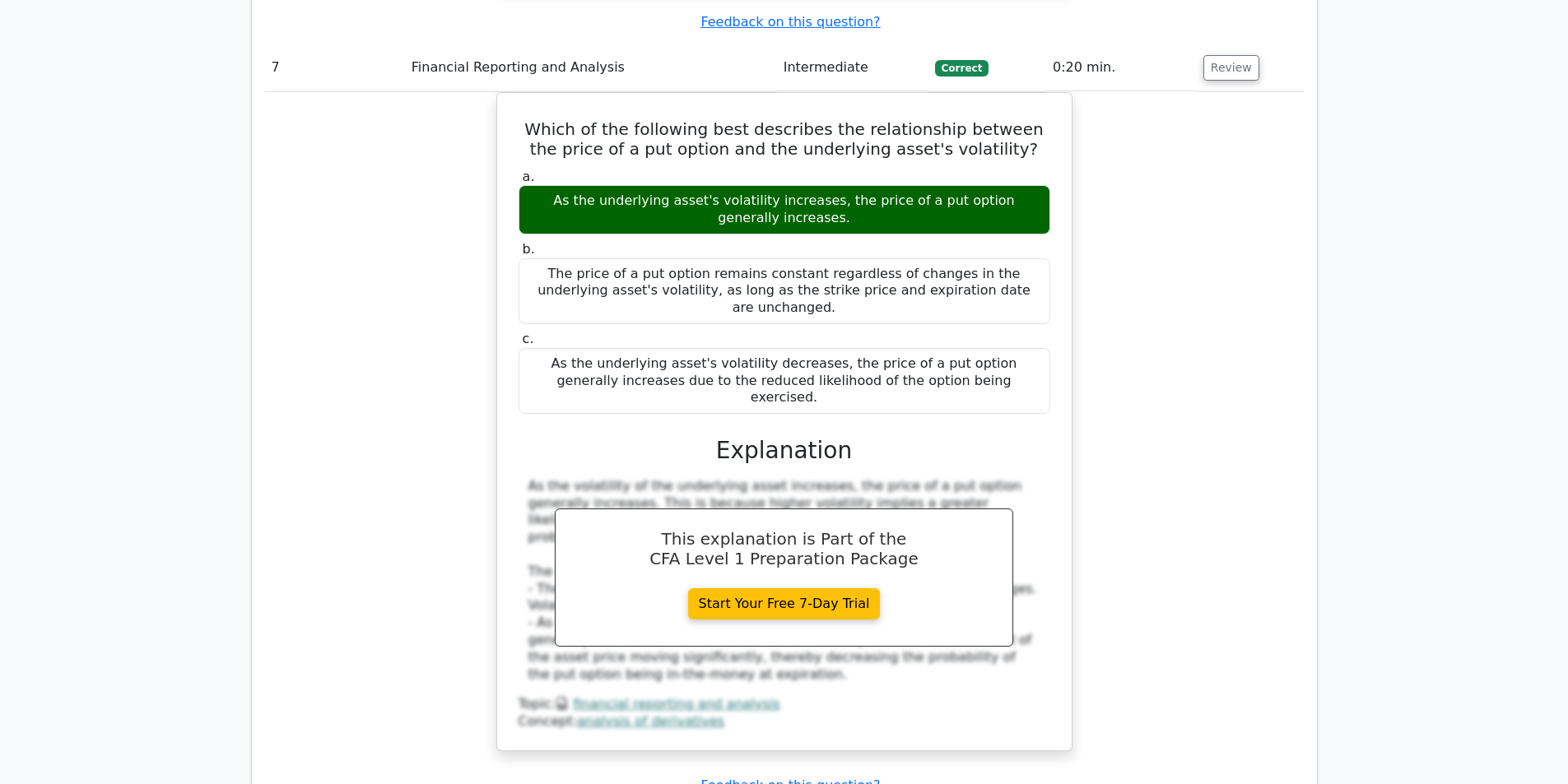
scroll to position [6993, 0]
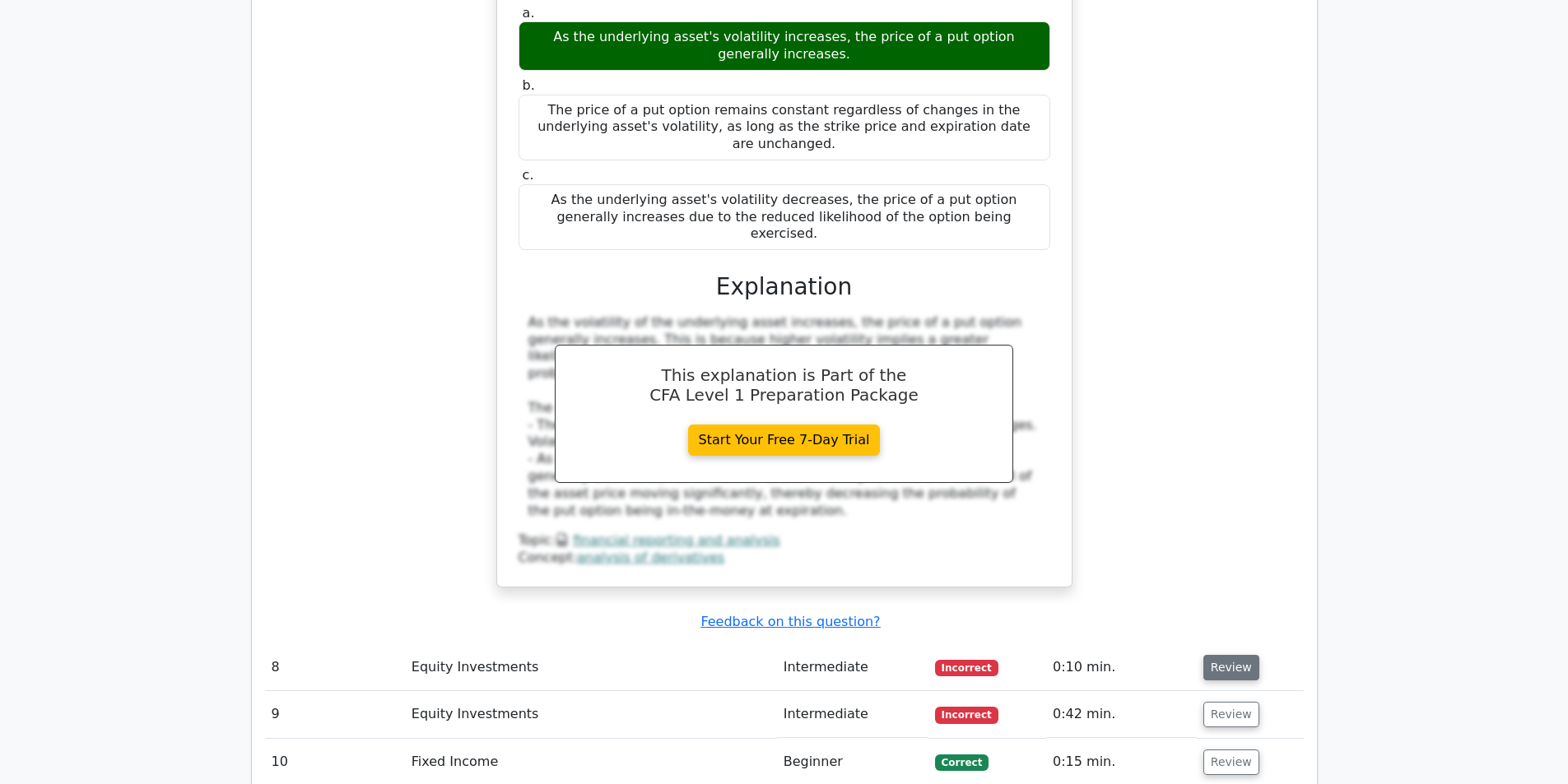
click at [1209, 655] on button "Review" at bounding box center [1232, 668] width 56 height 26
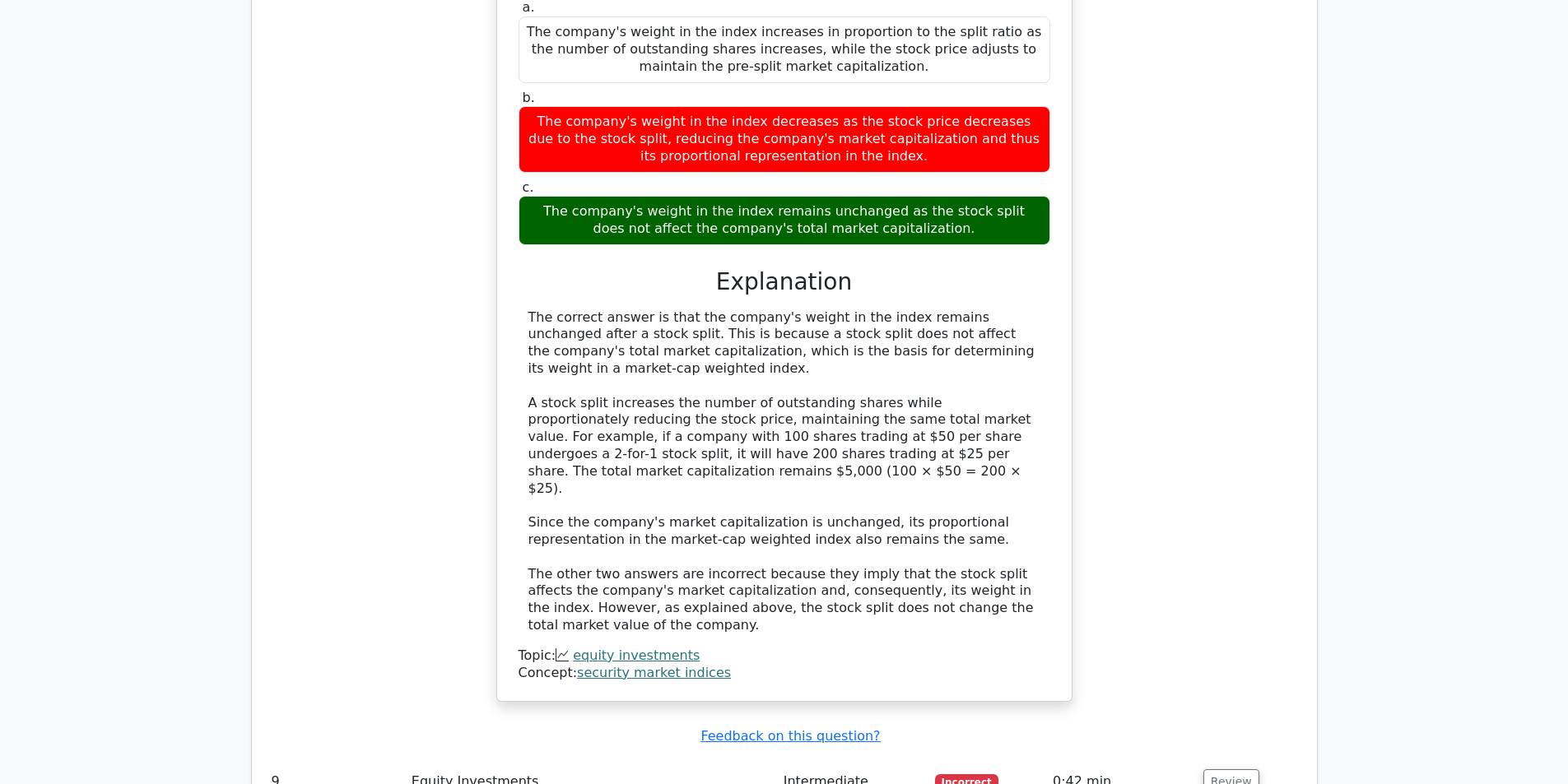
scroll to position [7816, 0]
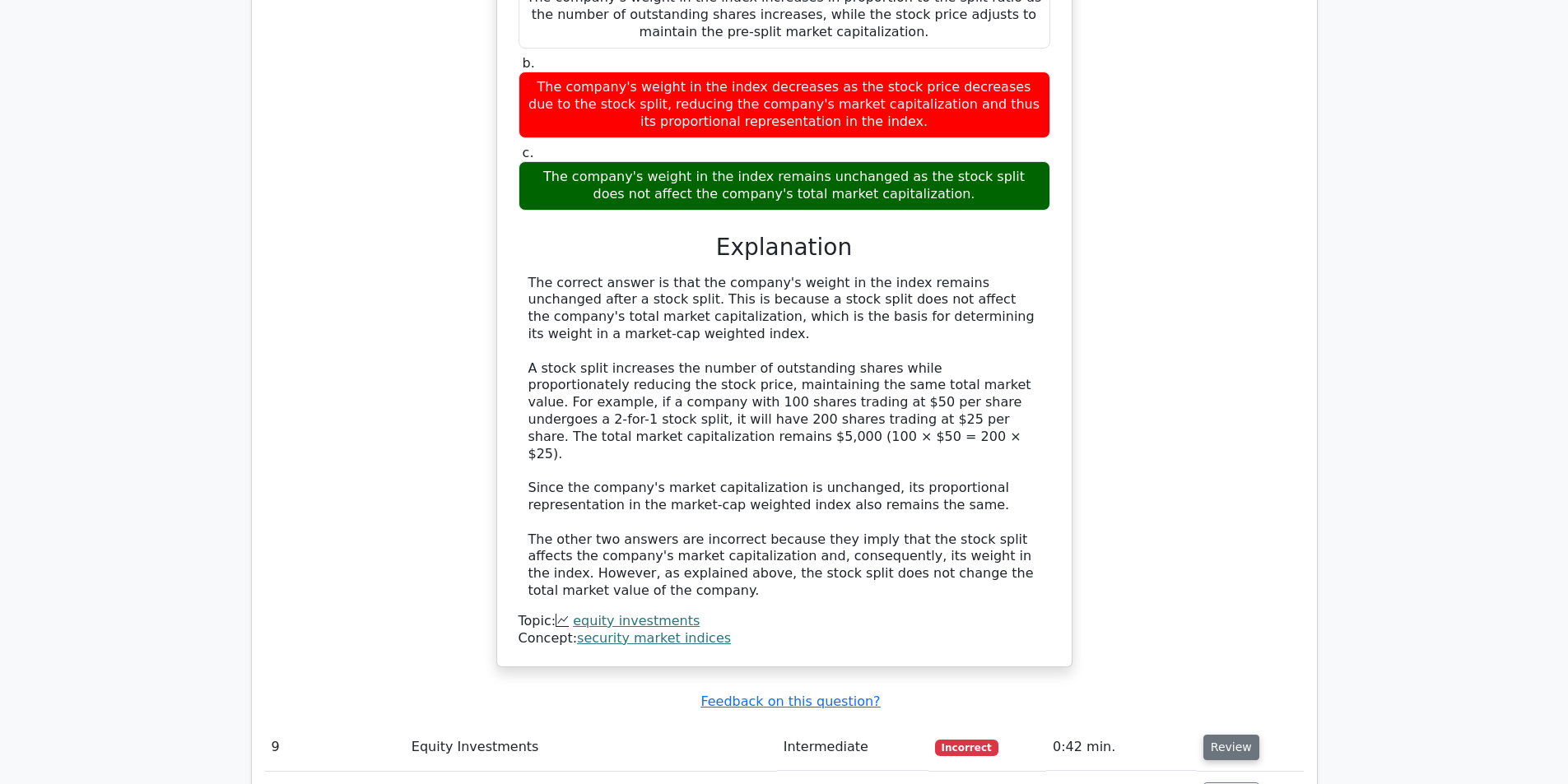
click at [1213, 734] on button "Review" at bounding box center [1232, 747] width 56 height 26
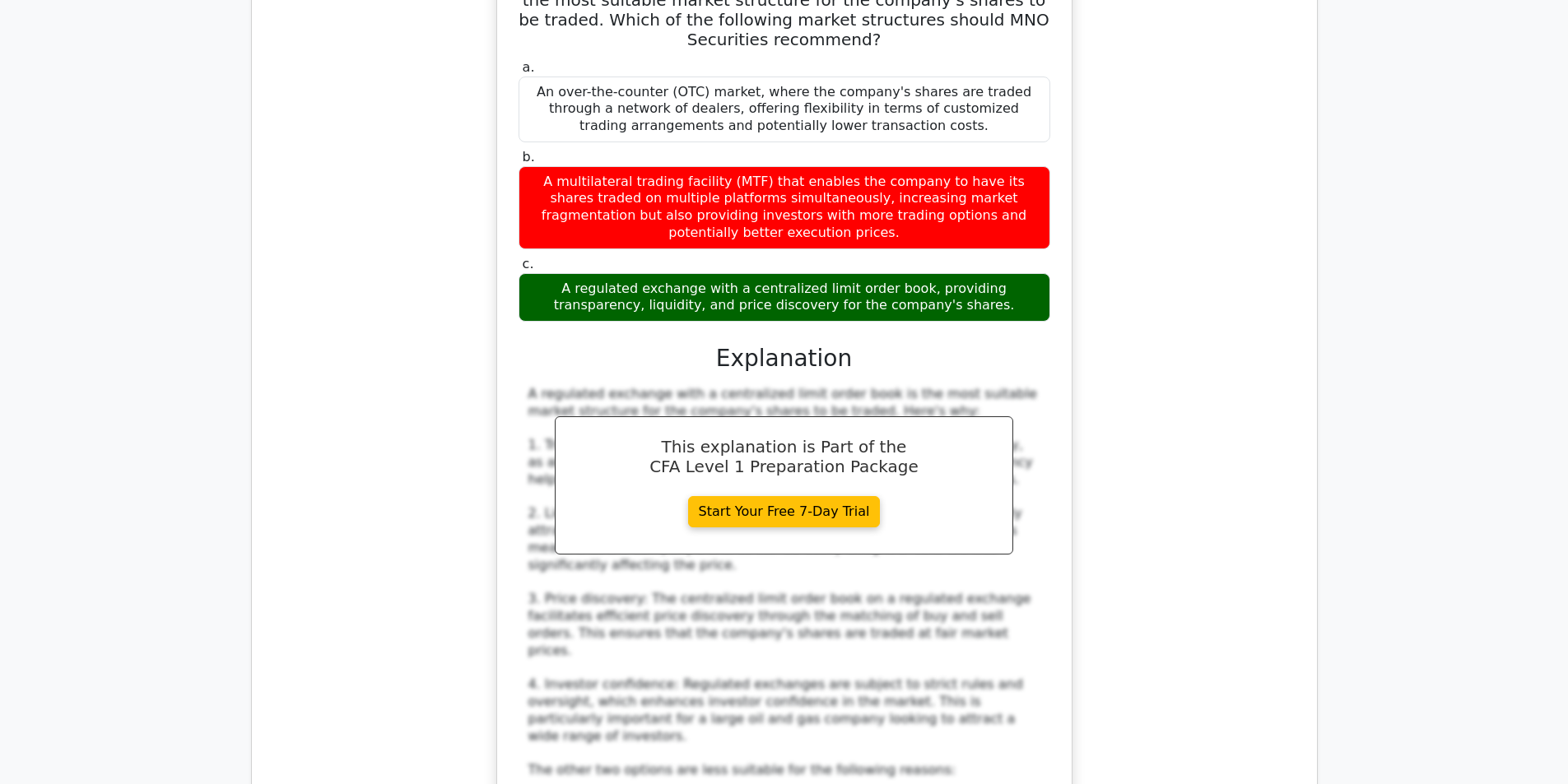
scroll to position [8803, 0]
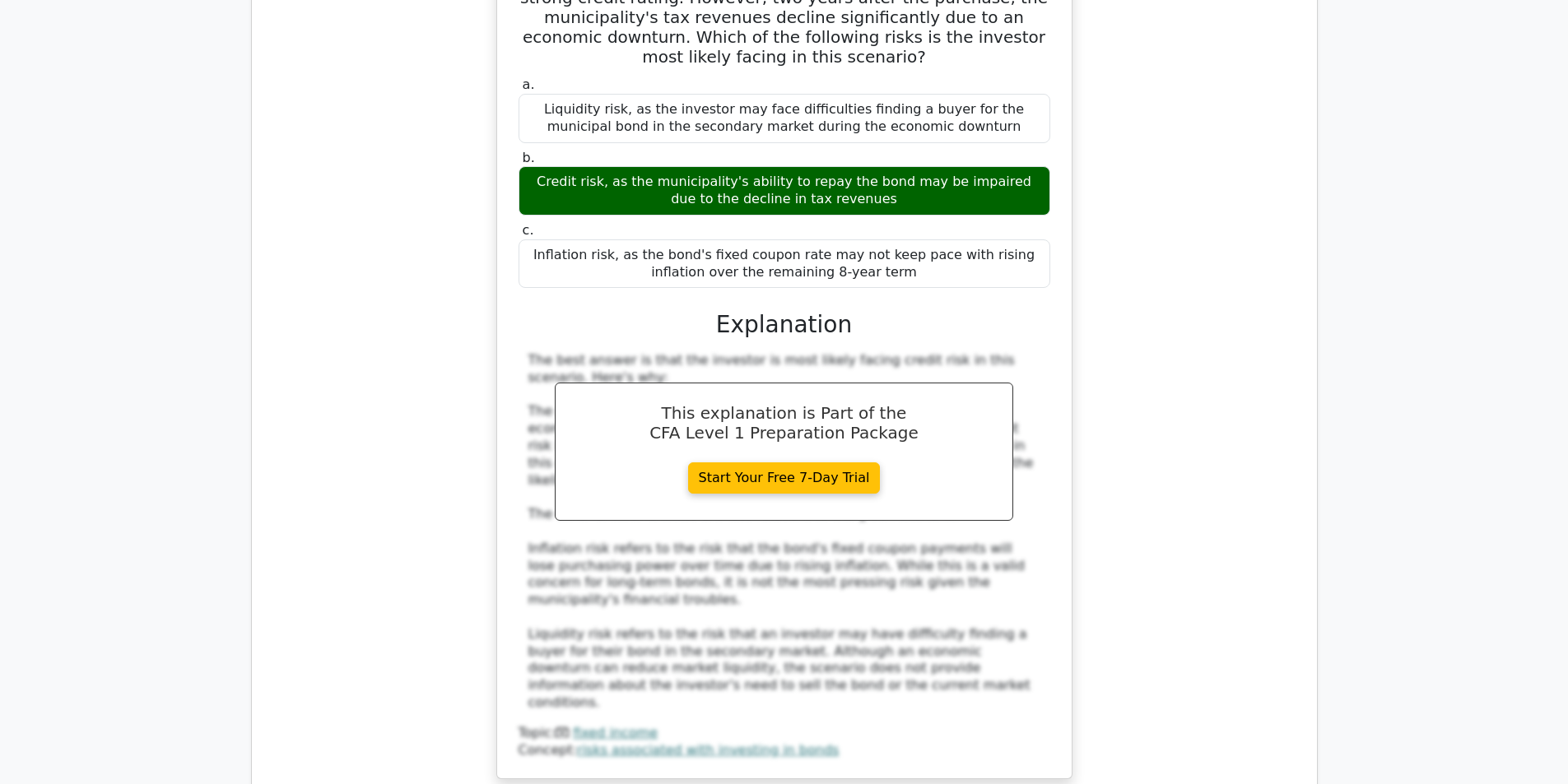
scroll to position [9955, 0]
